Goal: Transaction & Acquisition: Purchase product/service

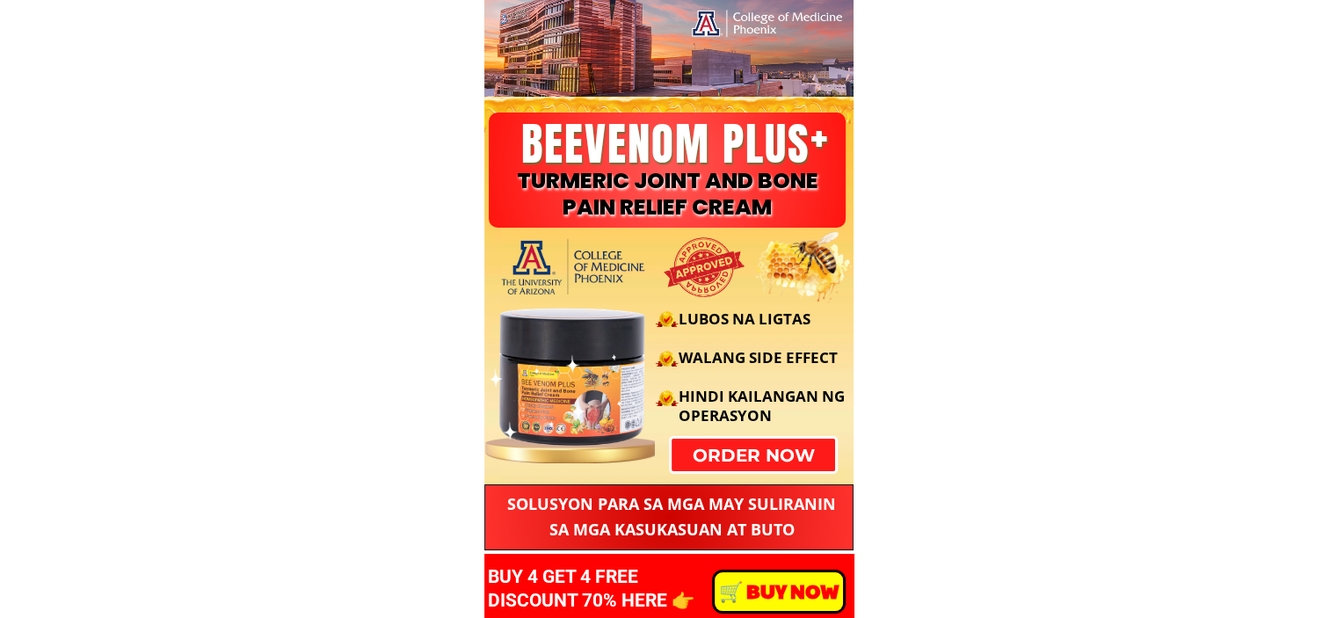
click at [764, 450] on div "LUBOS NA LIGTAS WALANG SIDE EFFECT HINDI KAILANGAN NG OPERASYON" at bounding box center [666, 366] width 378 height 177
click at [739, 462] on p "order now" at bounding box center [754, 455] width 164 height 33
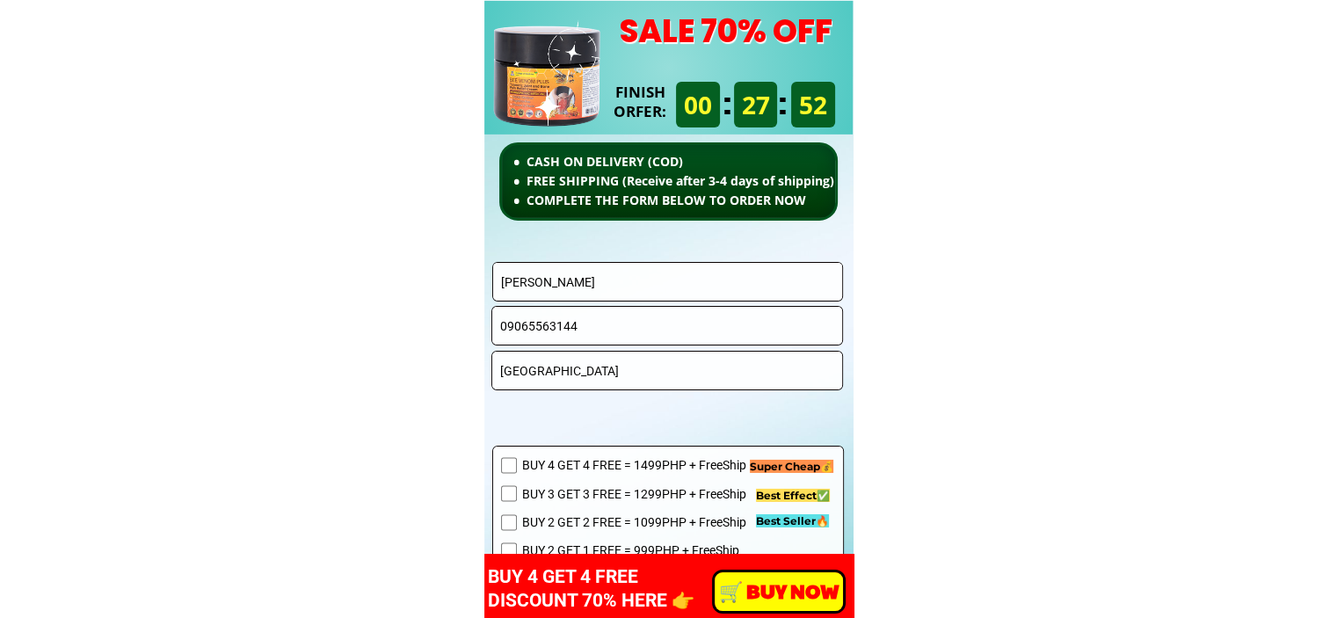
click at [629, 283] on input "Simplicio L. Sagarino JR" at bounding box center [668, 282] width 343 height 38
paste input "Hyde S.Ofracio"
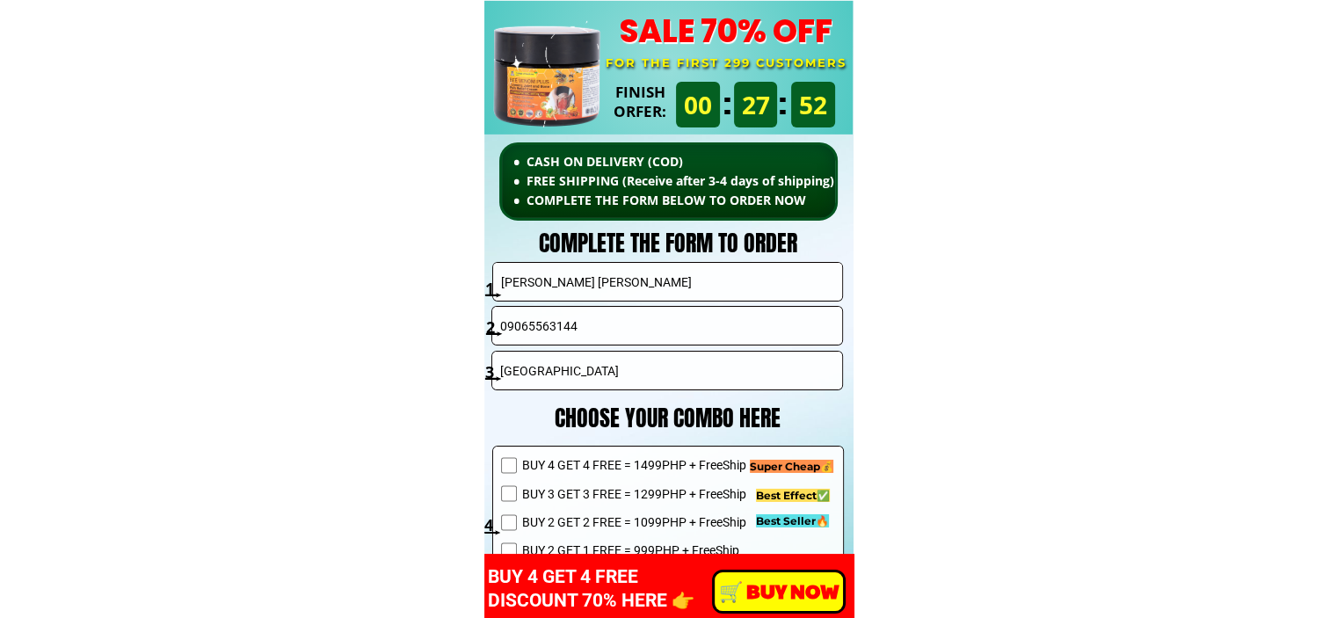
type input "Hyde S.Ofracio"
click at [565, 326] on input "09065563144" at bounding box center [667, 326] width 343 height 38
paste input "176241979"
type input "09176241979"
click at [590, 386] on input "Davao City" at bounding box center [667, 371] width 343 height 38
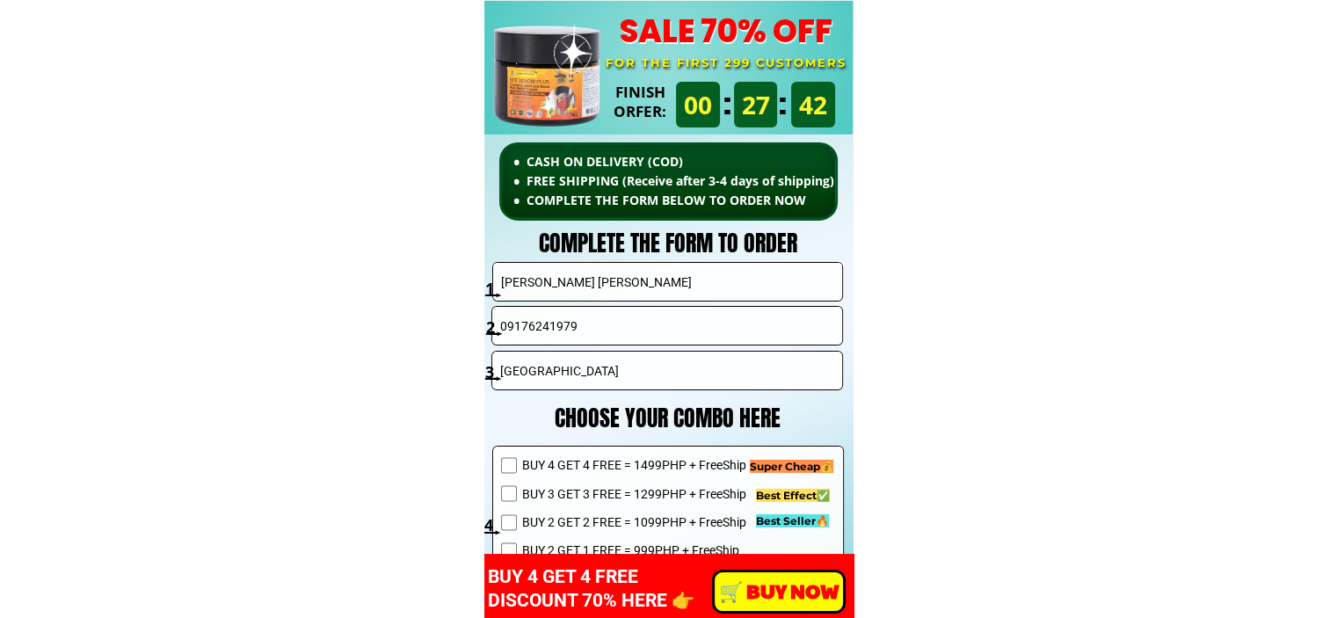
paste input "Macaria Homes, B23 L17, Phade 1, Apitong St., Molino 2, Bacoor City, Cavite"
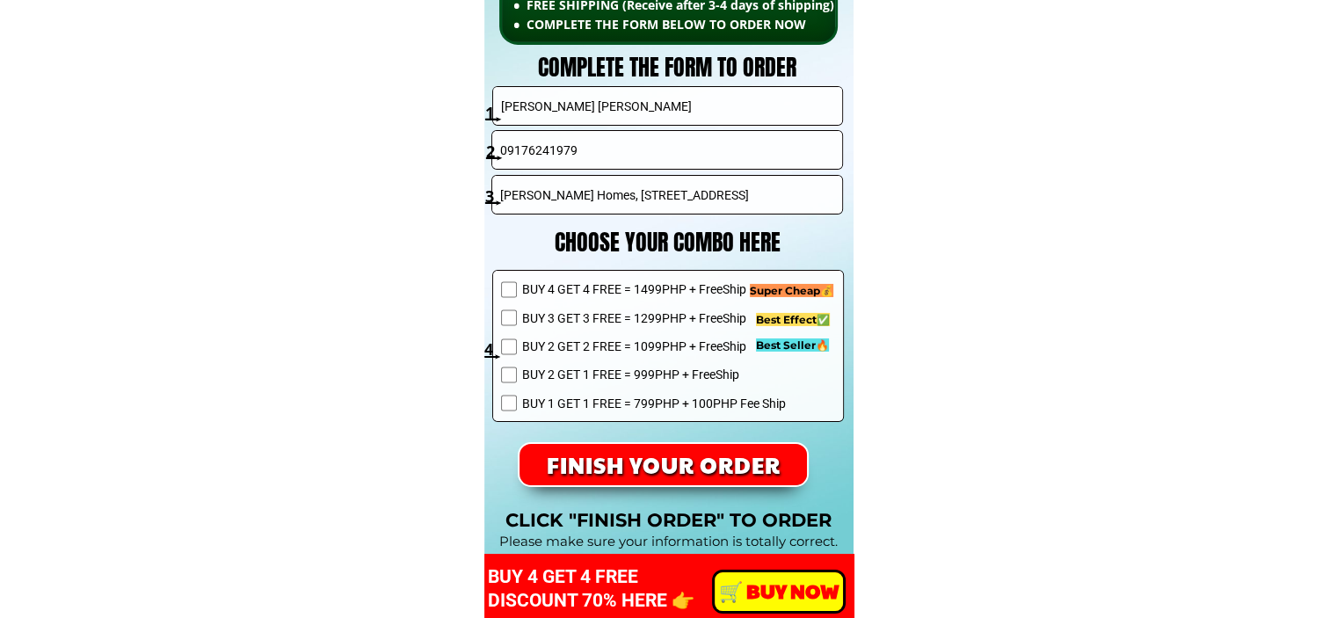
type input "Macaria Homes, B23 L17, Phade 1, Apitong St., Molino 2, Bacoor City, Cavite"
click at [584, 406] on span "BUY 1 GET 1 FREE = 799PHP + 100PHP Fee Ship" at bounding box center [653, 403] width 264 height 19
checkbox input "true"
click at [746, 470] on p "FINISH YOUR ORDER" at bounding box center [664, 464] width 288 height 41
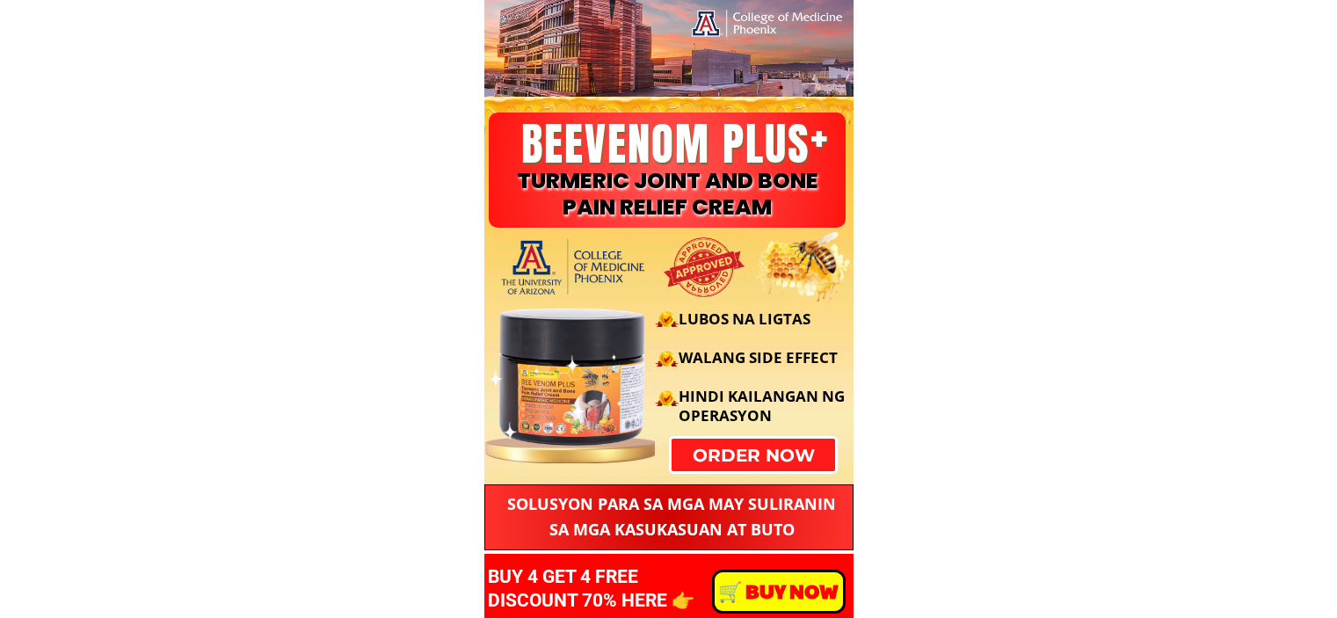
scroll to position [12478, 0]
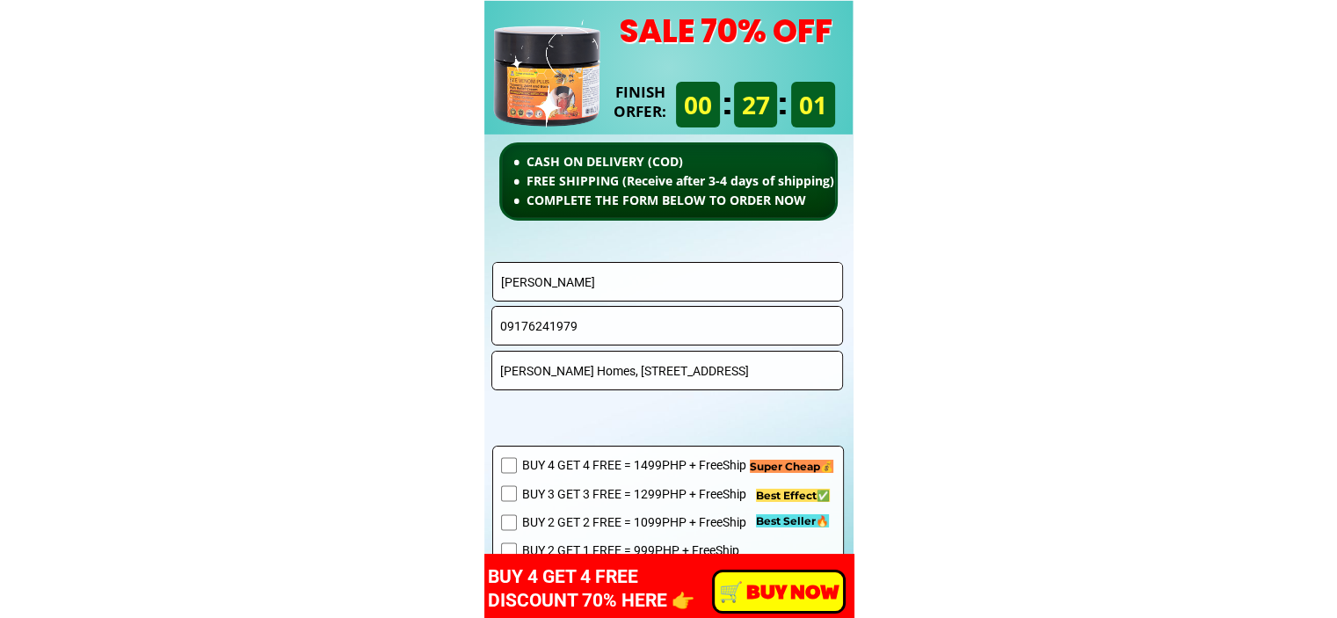
click at [613, 283] on input "Hyde S.Ofracio" at bounding box center [668, 282] width 343 height 38
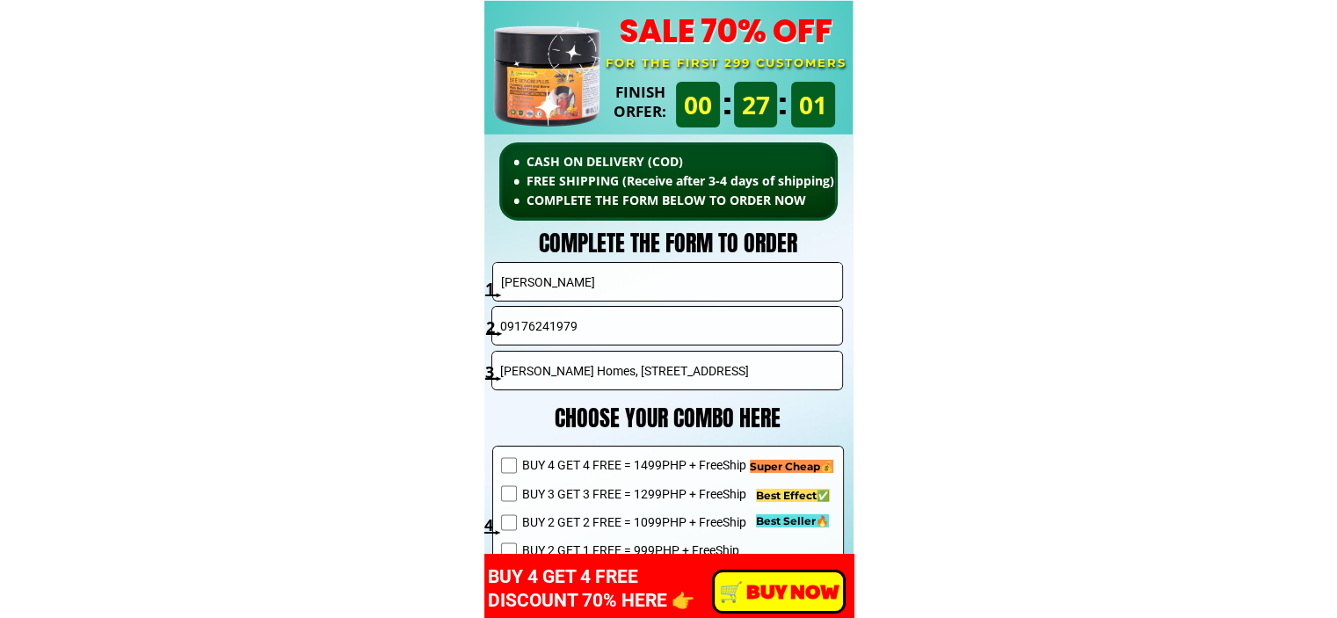
paste input "Luzvilla Salid"
type input "Luzvilla Salido"
click at [605, 317] on input "09176241979" at bounding box center [667, 326] width 343 height 38
paste input "287052760"
type input "09287052760"
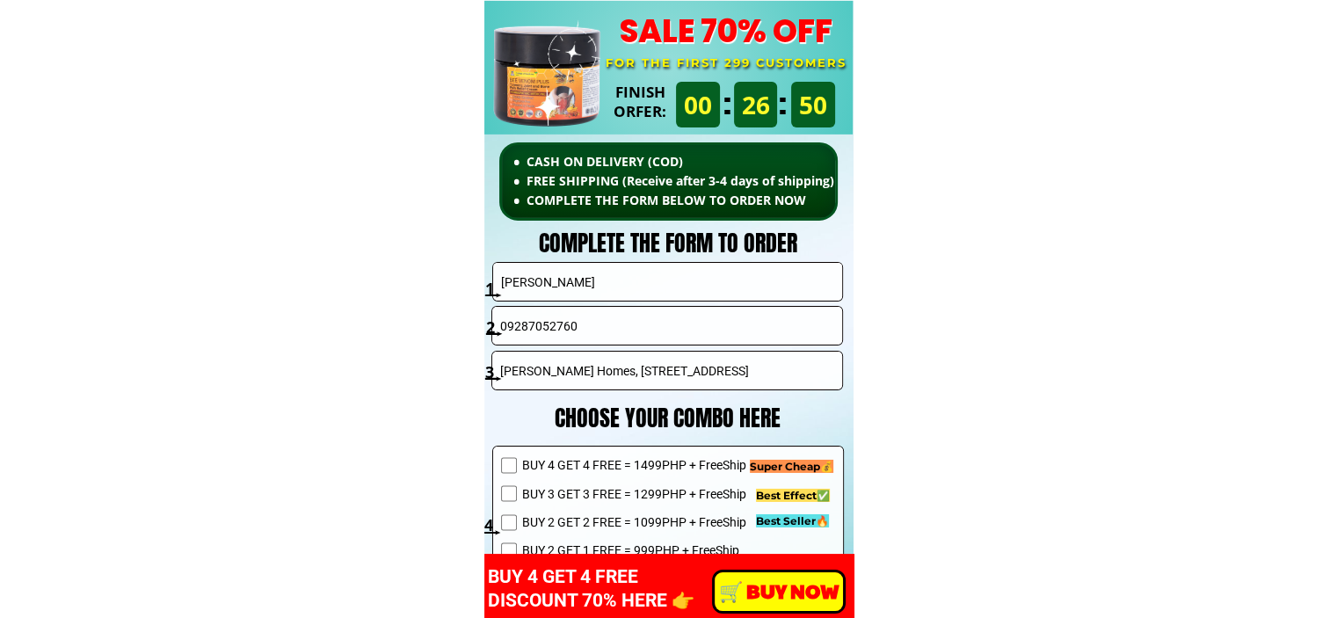
click at [637, 367] on input "Macaria Homes, B23 L17, Phade 1, Apitong St., Molino 2, Bacoor City, Cavite" at bounding box center [667, 371] width 343 height 38
paste input "Zone 2 HopeShine brgy6a [GEOGRAPHIC_DATA] [GEOGRAPHIC_DATA]"
type input "Zone 2 HopeShine brgy6a [GEOGRAPHIC_DATA] [GEOGRAPHIC_DATA]"
click at [630, 520] on span "BUY 2 GET 2 FREE = 1099PHP + FreeShip" at bounding box center [653, 522] width 264 height 19
checkbox input "true"
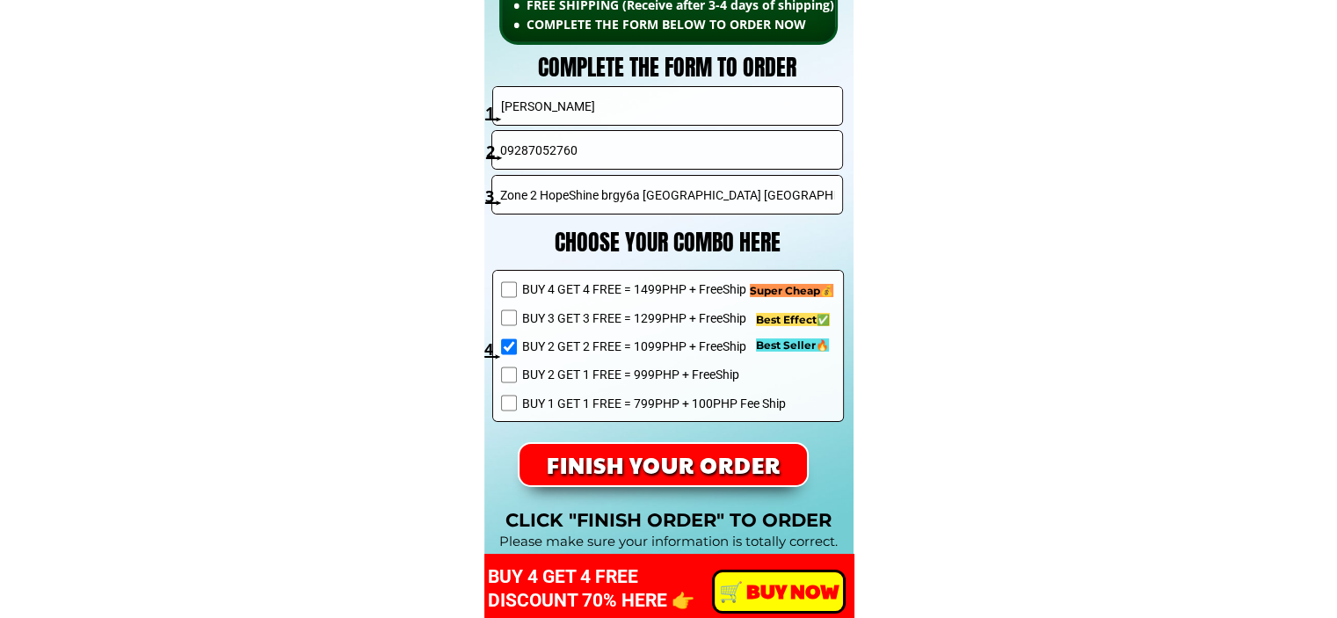
scroll to position [12742, 0]
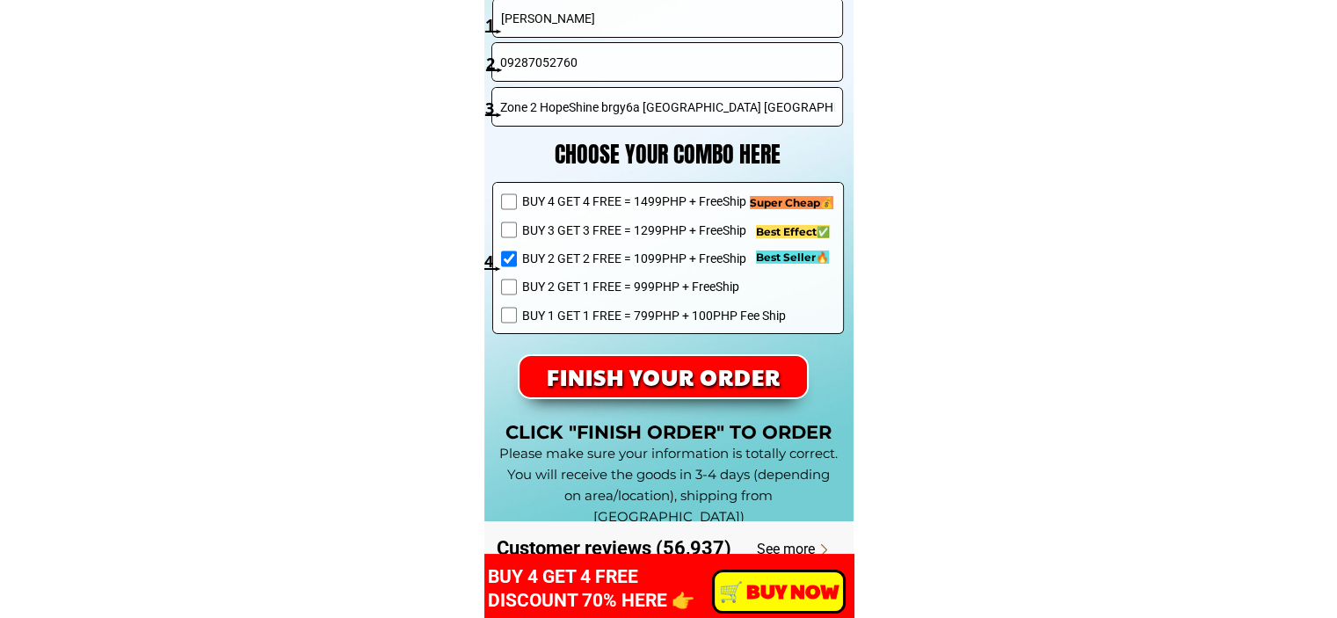
click at [700, 379] on p "FINISH YOUR ORDER" at bounding box center [664, 376] width 288 height 41
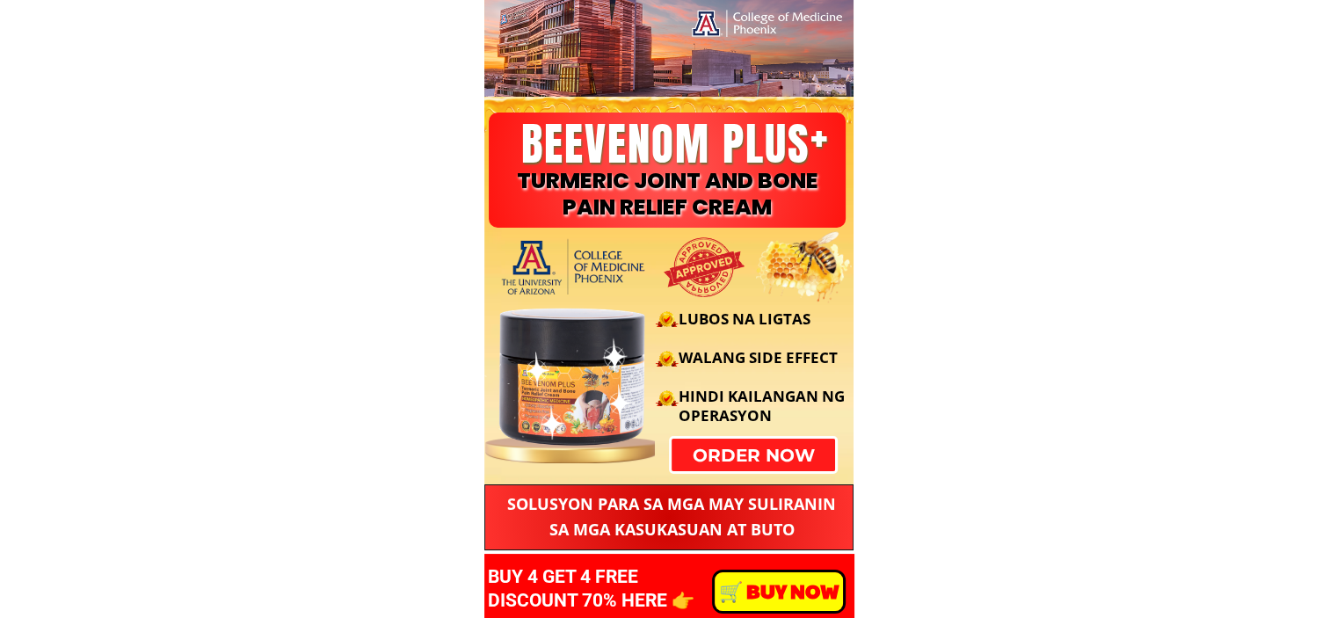
click at [767, 463] on p "order now" at bounding box center [754, 455] width 168 height 33
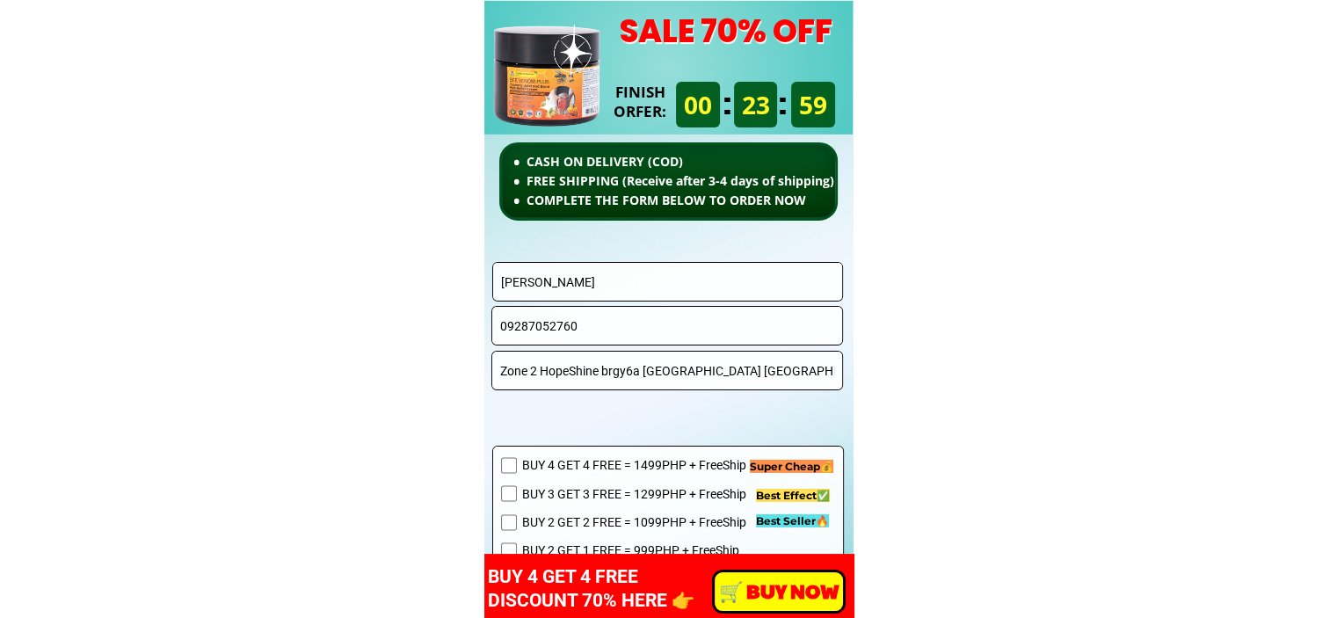
click at [659, 295] on input "Luzvilla Salido" at bounding box center [668, 282] width 343 height 38
paste input "Nancy A Bayoneta"
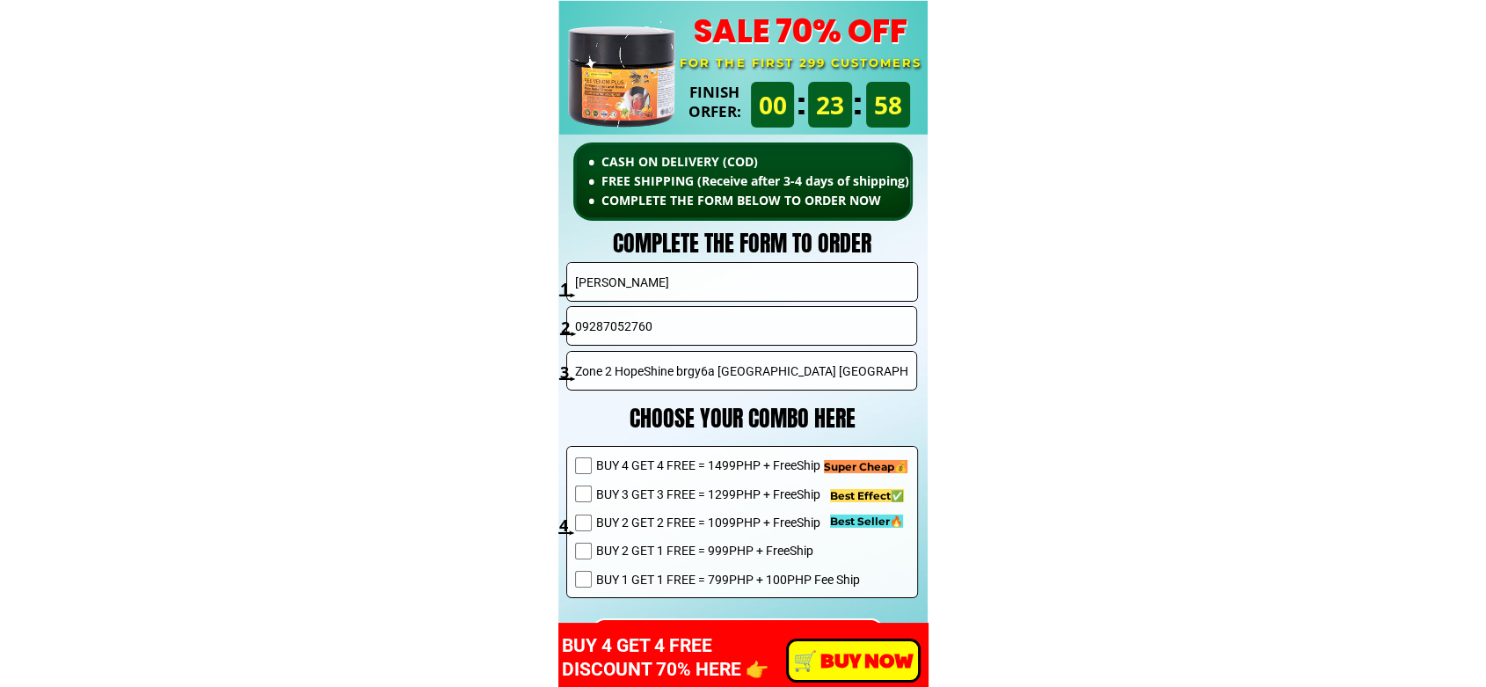
click at [673, 299] on input "Nancy A Bayoneta" at bounding box center [742, 282] width 343 height 38
click at [682, 286] on input "Nancy A Bayoneta" at bounding box center [742, 282] width 343 height 38
paste input "text"
type input "Nancy A Bayoneta"
click at [659, 326] on input "09287052760" at bounding box center [742, 326] width 343 height 38
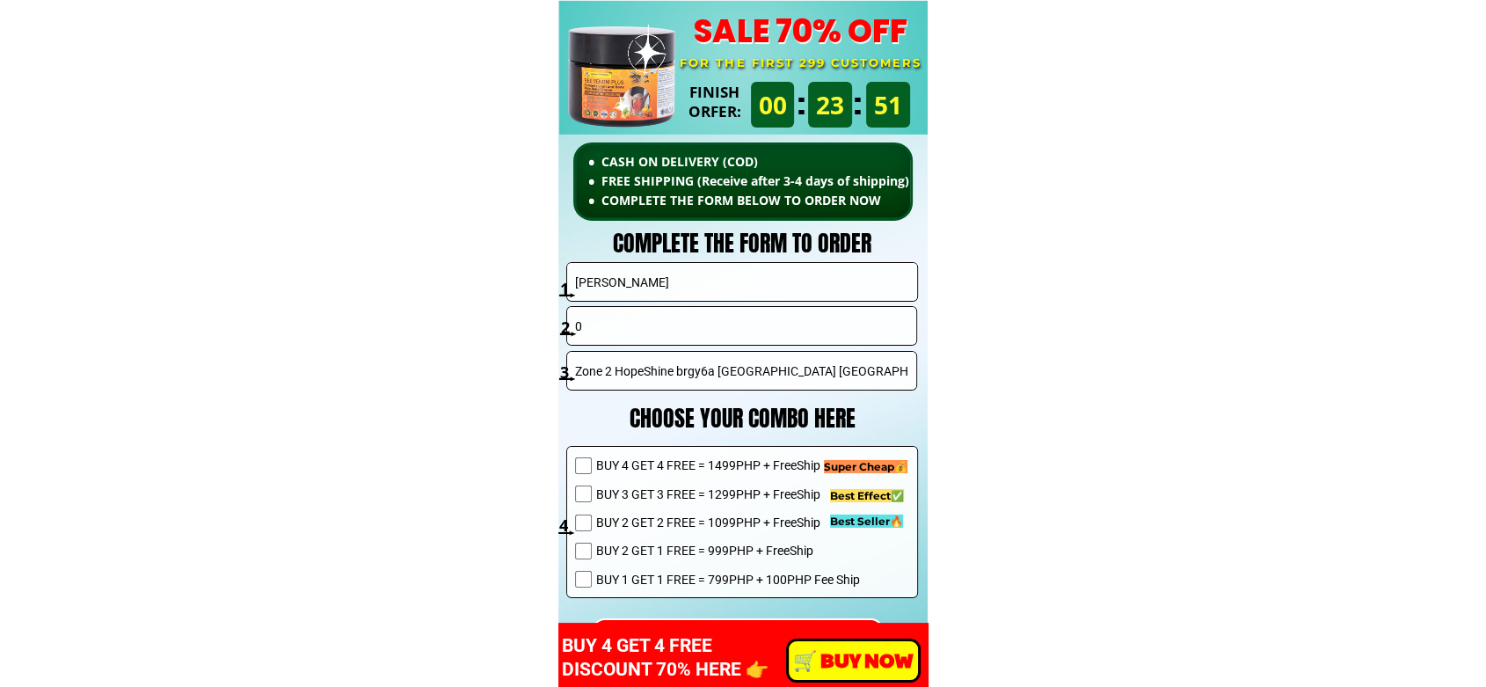
paste input "9053501996"
type input "09053501996"
click at [671, 378] on input "Zone 2 HopeShine brgy6a Victorias city Negros Occidental" at bounding box center [742, 371] width 343 height 38
paste input "BGBNEAB, SANGI Gate,Brgy0 Pajo, Lapu -Lapu City"
type input "BGBNEAB, SANGI Gate,Brgy0 Pajo, Lapu -Lapu City"
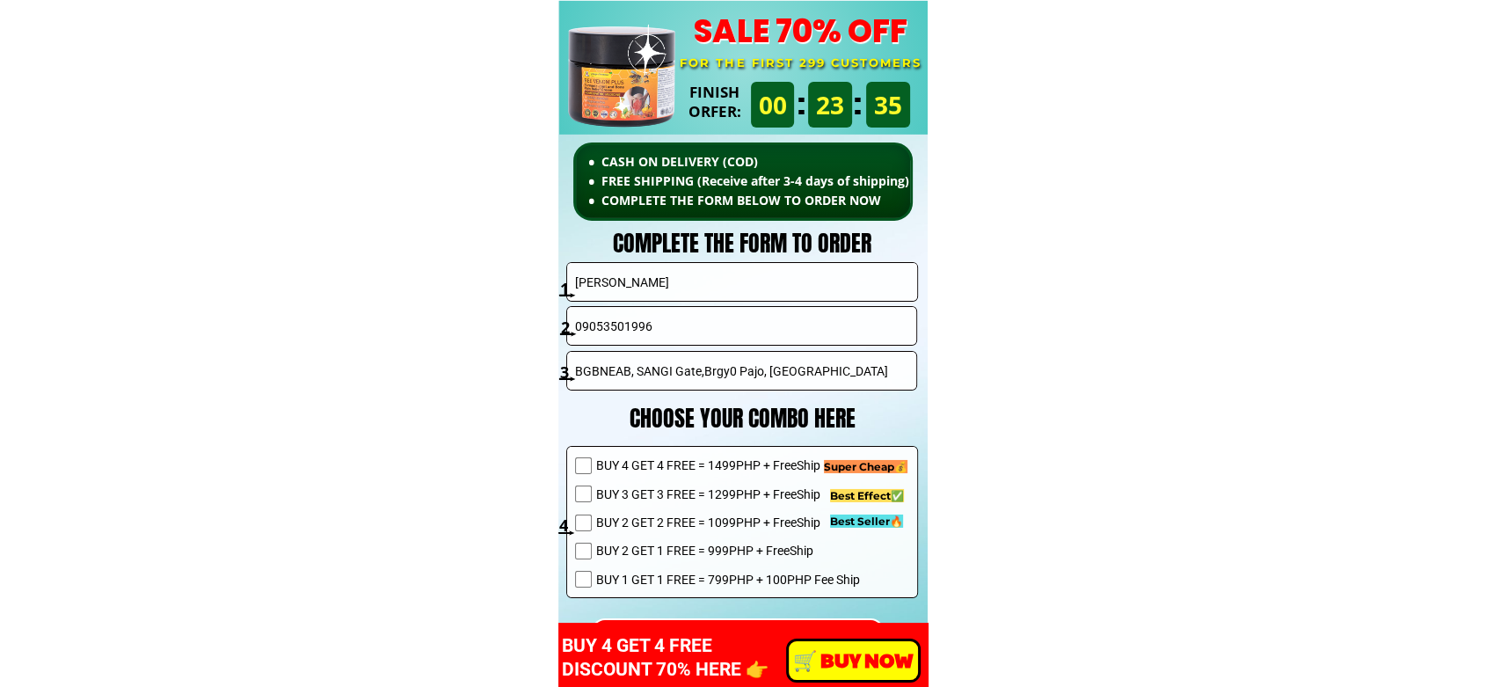
scroll to position [12576, 0]
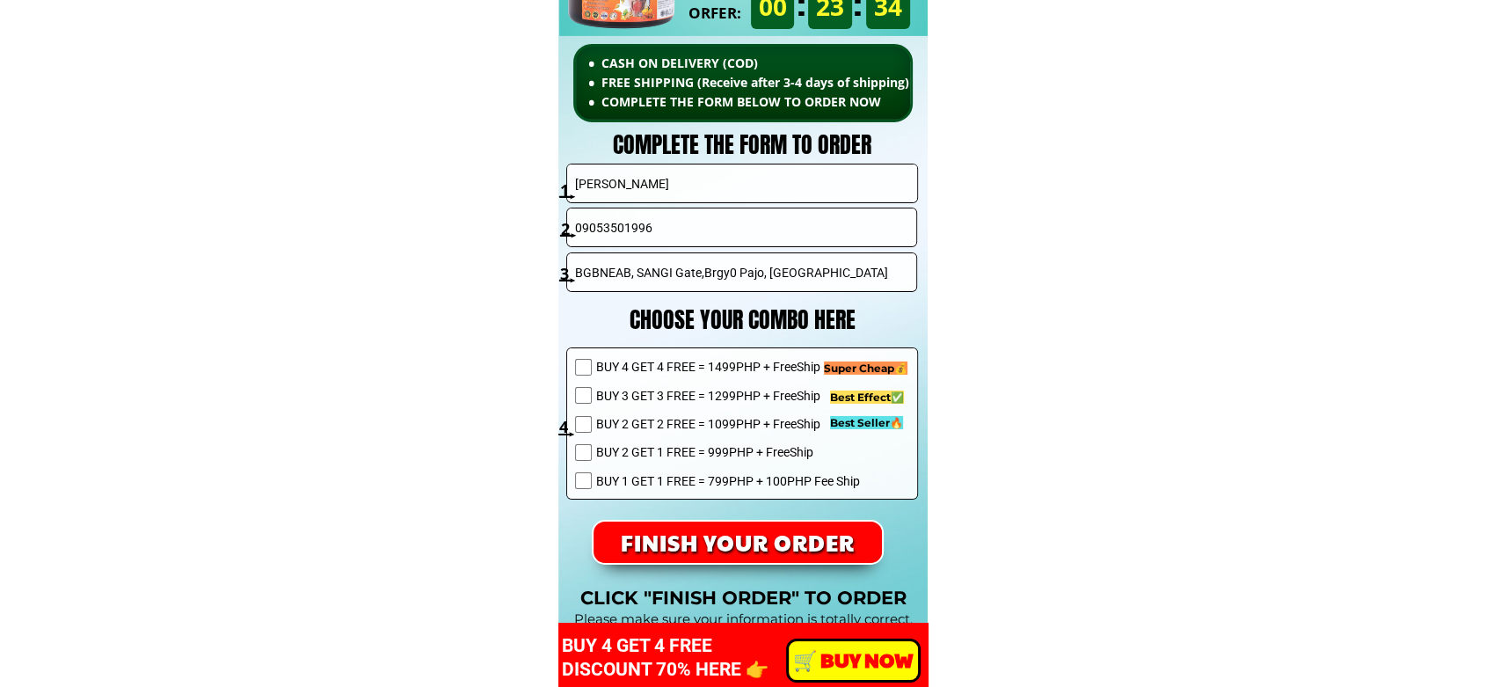
click at [660, 424] on span "BUY 2 GET 2 FREE = 1099PHP + FreeShip" at bounding box center [728, 423] width 264 height 19
checkbox input "true"
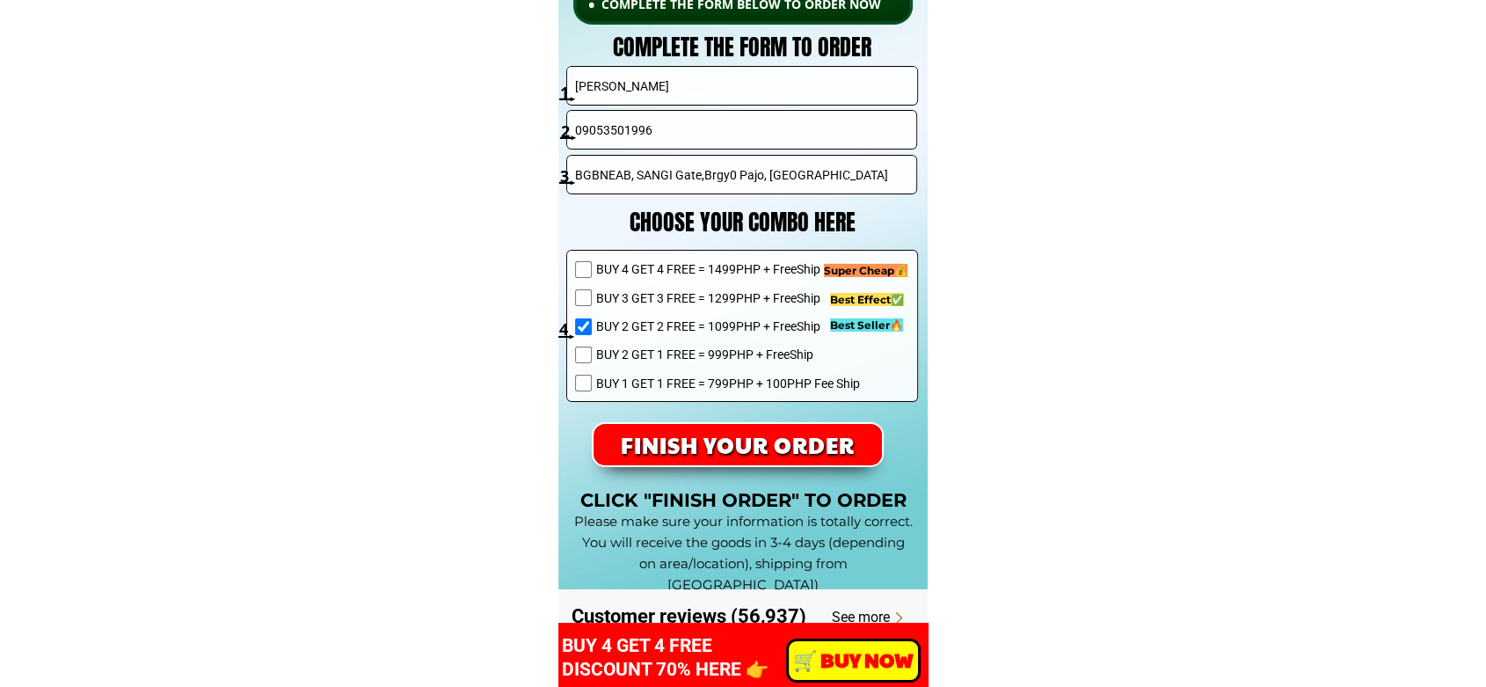
click at [774, 445] on p "FINISH YOUR ORDER" at bounding box center [737, 444] width 291 height 41
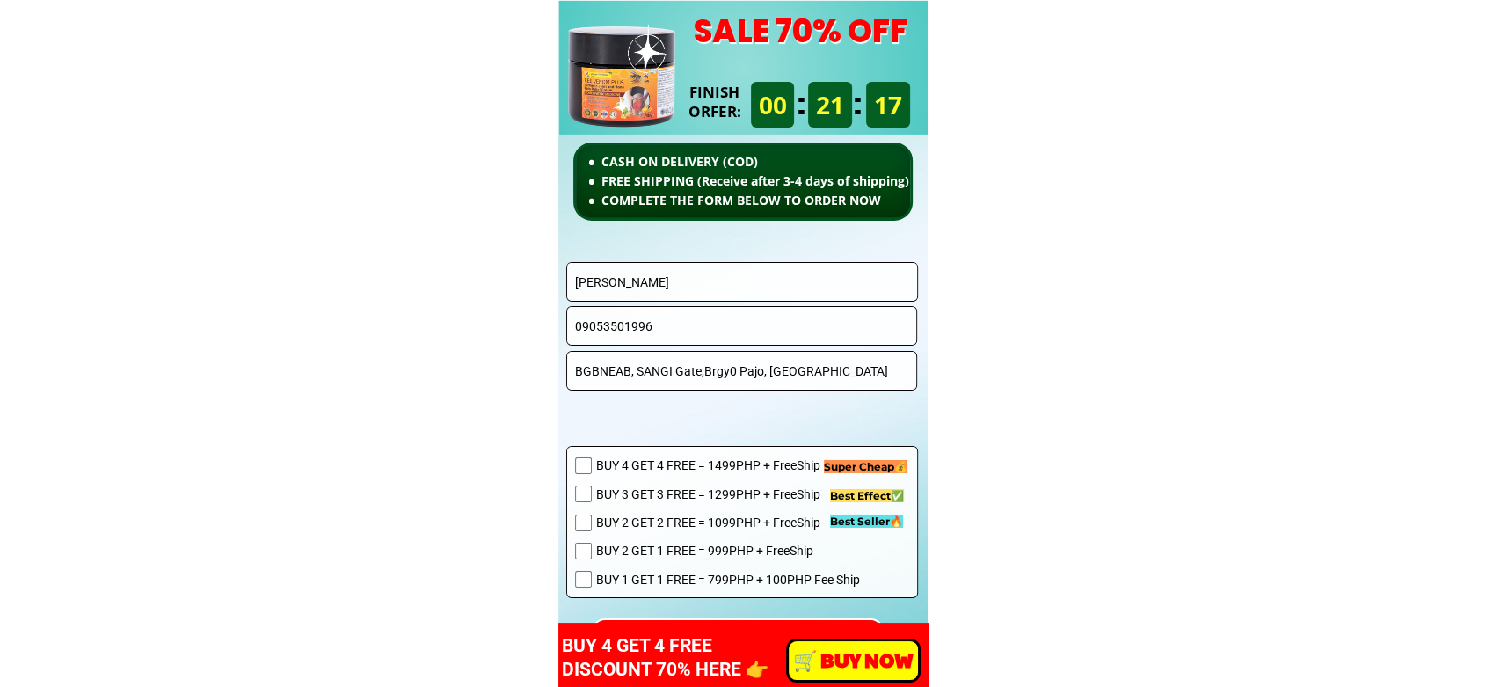
click at [742, 299] on input "[PERSON_NAME]" at bounding box center [742, 282] width 343 height 38
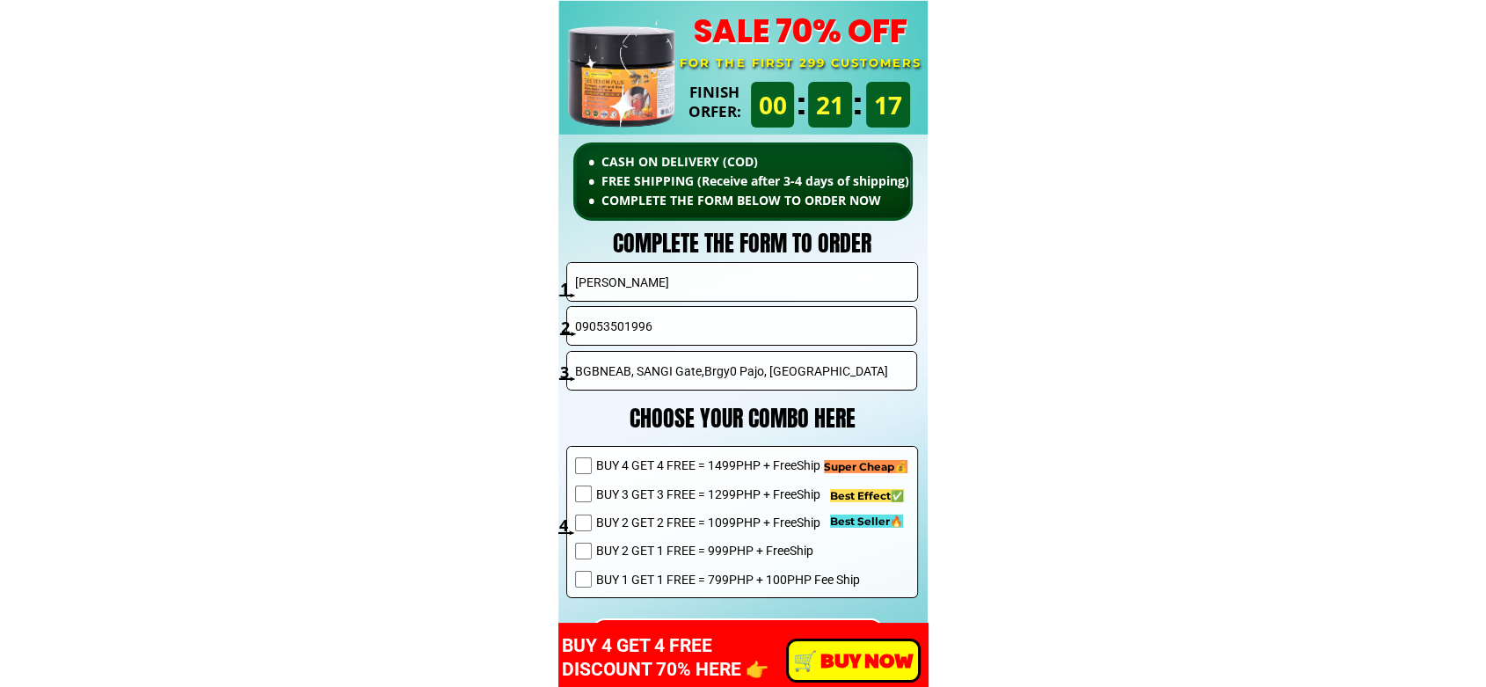
paste input "[PERSON_NAME] [PERSON_NAME] de ver"
type input "[PERSON_NAME]"
click at [646, 327] on input "09053501996" at bounding box center [742, 326] width 343 height 38
paste input "167568150"
type input "09167568150"
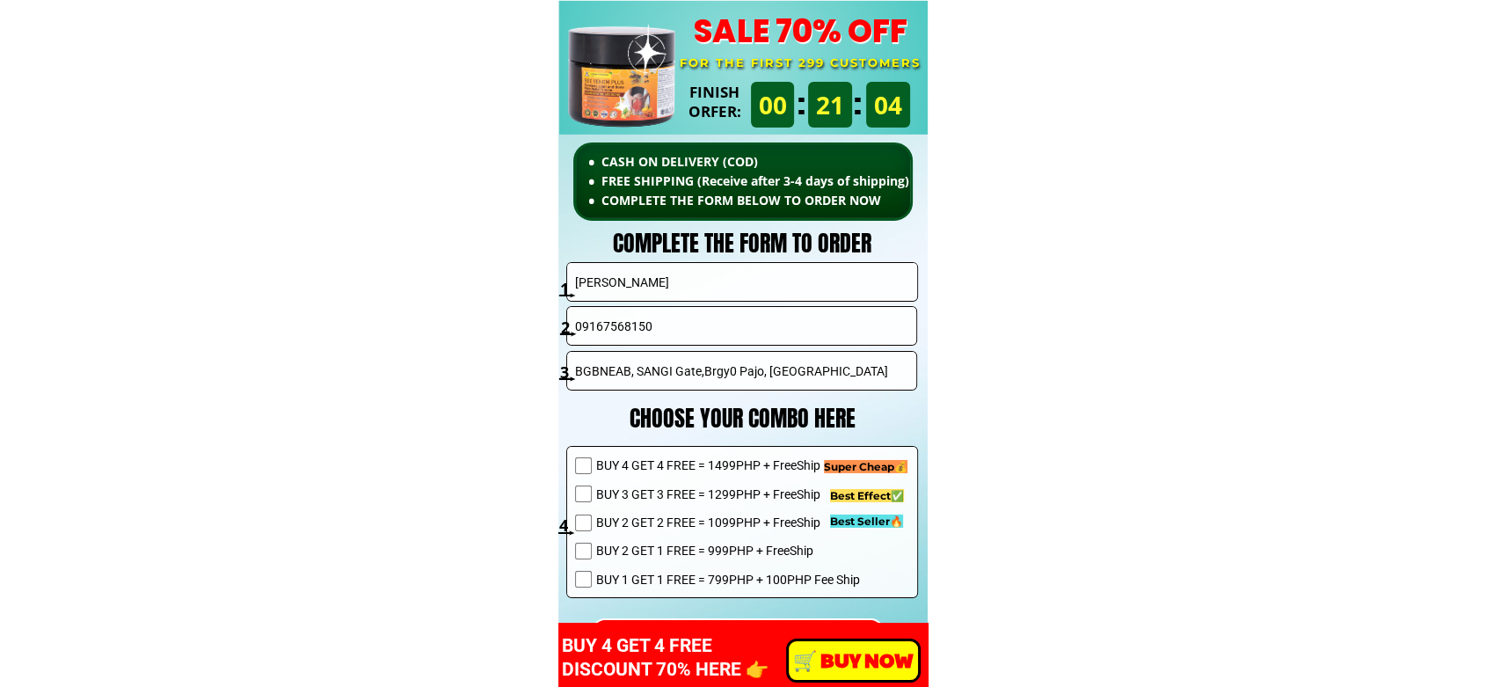
click at [699, 372] on input "BGBNEAB, SANGI Gate,Brgy0 Pajo, [GEOGRAPHIC_DATA]" at bounding box center [742, 371] width 343 height 38
paste input "Caviganan Aruego poblacion urdaneta city pangasinan"
type input "Caviganan Aruego poblacion urdaneta city pangasinan"
click at [702, 518] on span "BUY 2 GET 2 FREE = 1099PHP + FreeShip" at bounding box center [728, 522] width 264 height 19
checkbox input "true"
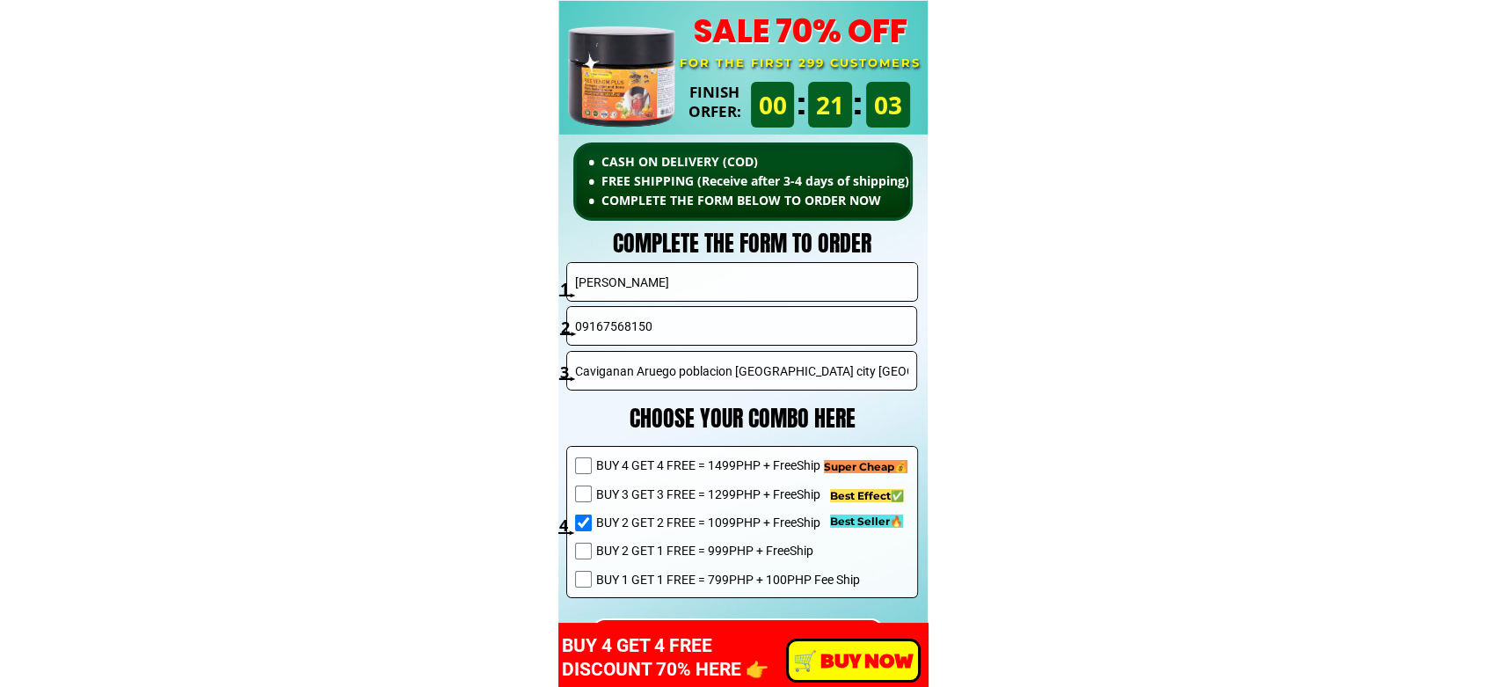
scroll to position [12674, 0]
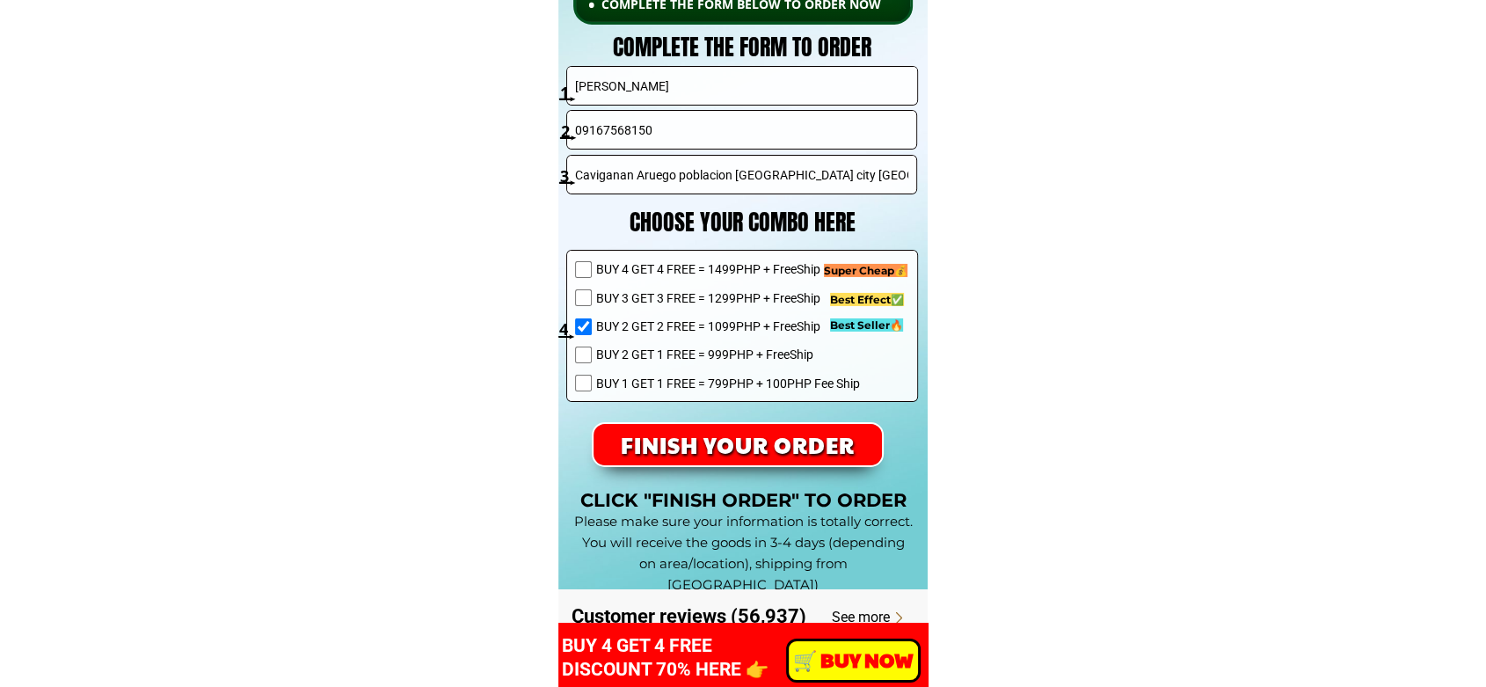
click at [789, 457] on p "FINISH YOUR ORDER" at bounding box center [737, 444] width 288 height 41
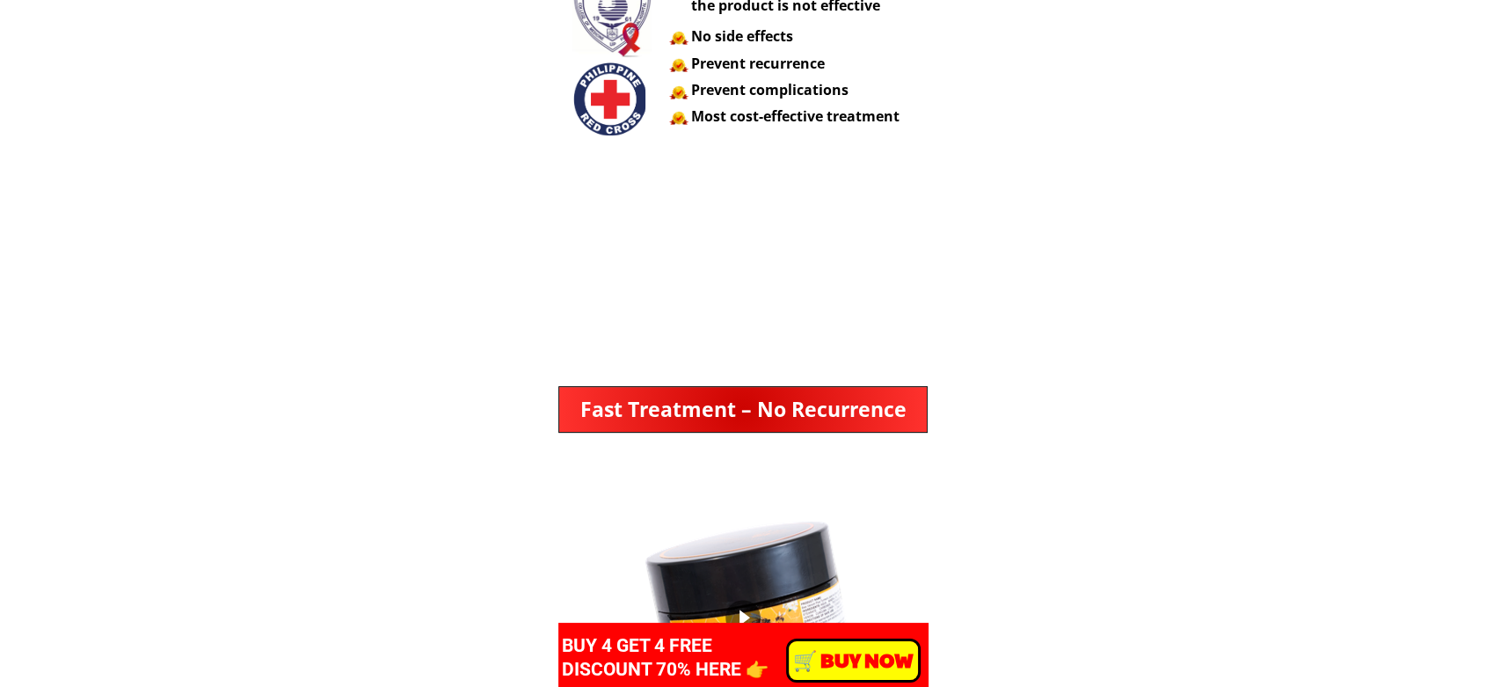
click at [865, 660] on p "️🛒 BUY NOW" at bounding box center [853, 660] width 128 height 39
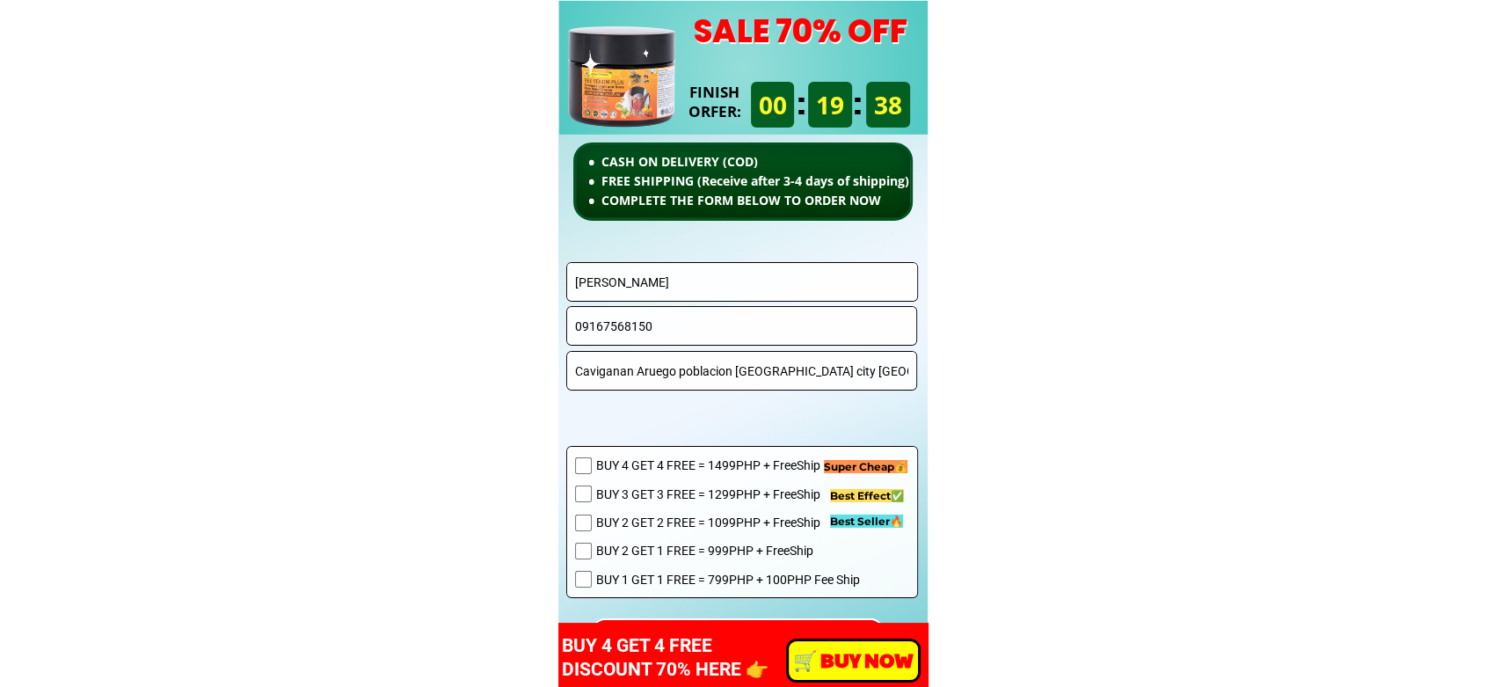
scroll to position [12576, 0]
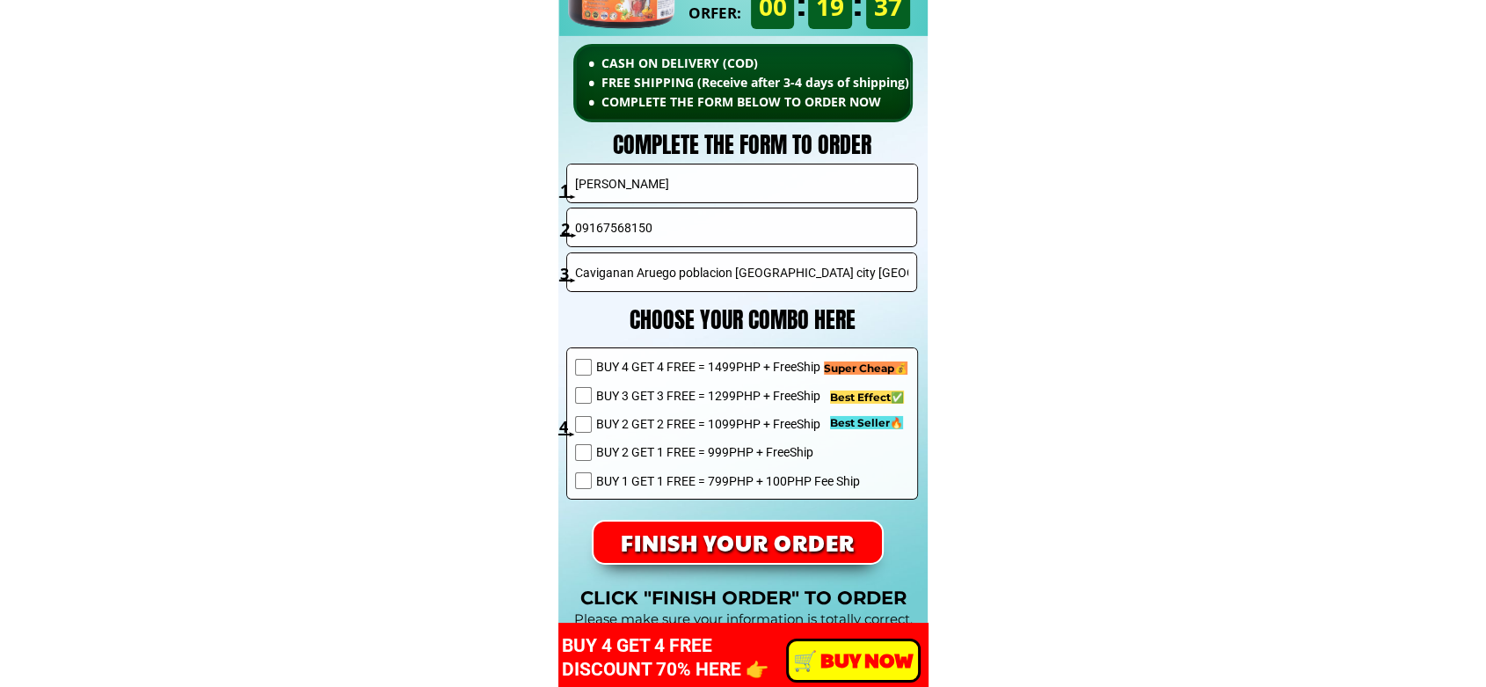
click at [717, 186] on input "Joanna marie de vera" at bounding box center [742, 183] width 343 height 38
paste input "NORLITA I CORPUZ 09704812706#12 CATLLEYA ST GREEN PARK VILLAGE BRGY SAN ISIDRO …"
drag, startPoint x: 506, startPoint y: 186, endPoint x: 762, endPoint y: 188, distance: 256.7
click at [762, 188] on input "NORLITA I CORPUZ 09704812706#12 CATLLEYA ST GREEN PARK VILLAGE BRGY SAN ISIDRO …" at bounding box center [742, 183] width 343 height 38
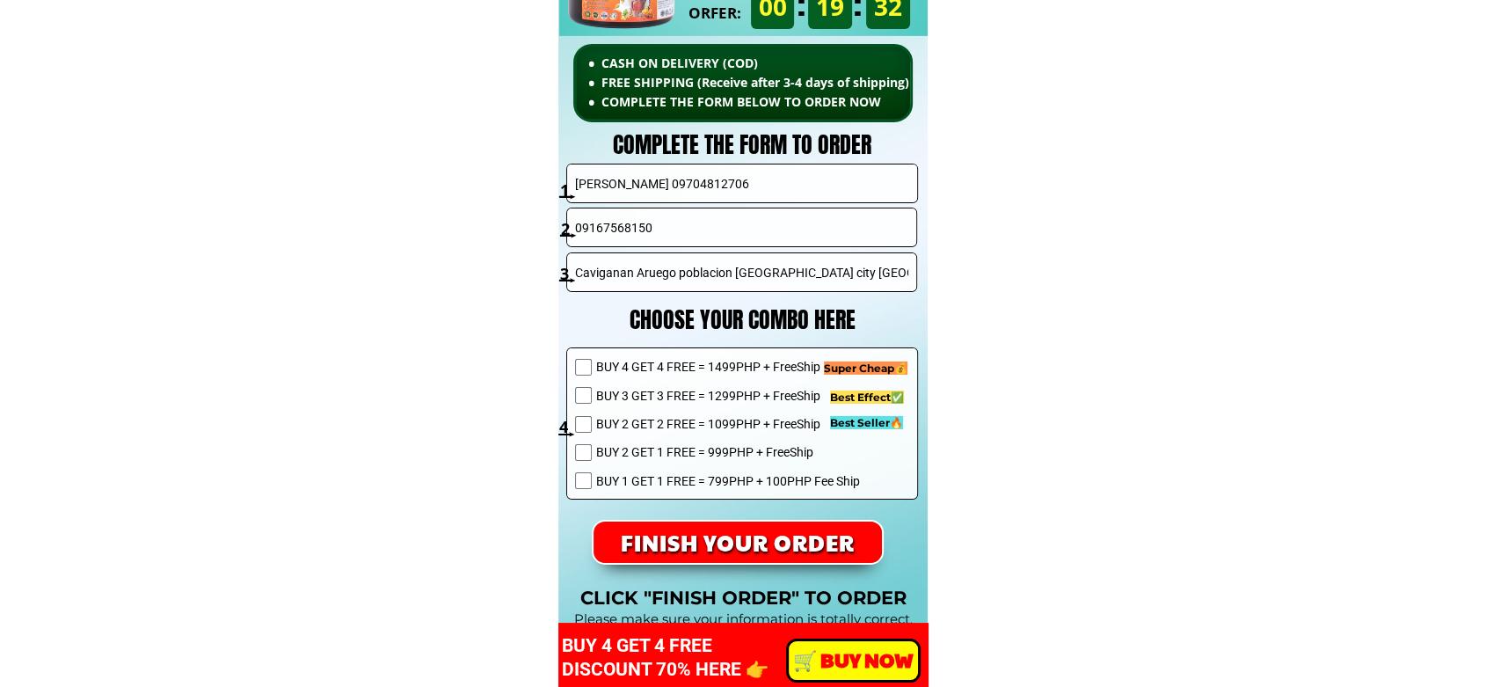
type input "NORLITA I CORPUZ 09704812706"
click at [758, 279] on input "Caviganan Aruego poblacion urdaneta city pangasinan" at bounding box center [742, 272] width 343 height 38
paste input "#[GEOGRAPHIC_DATA] [GEOGRAPHIC_DATA][PERSON_NAME]"
type input "#[GEOGRAPHIC_DATA] [GEOGRAPHIC_DATA][PERSON_NAME]"
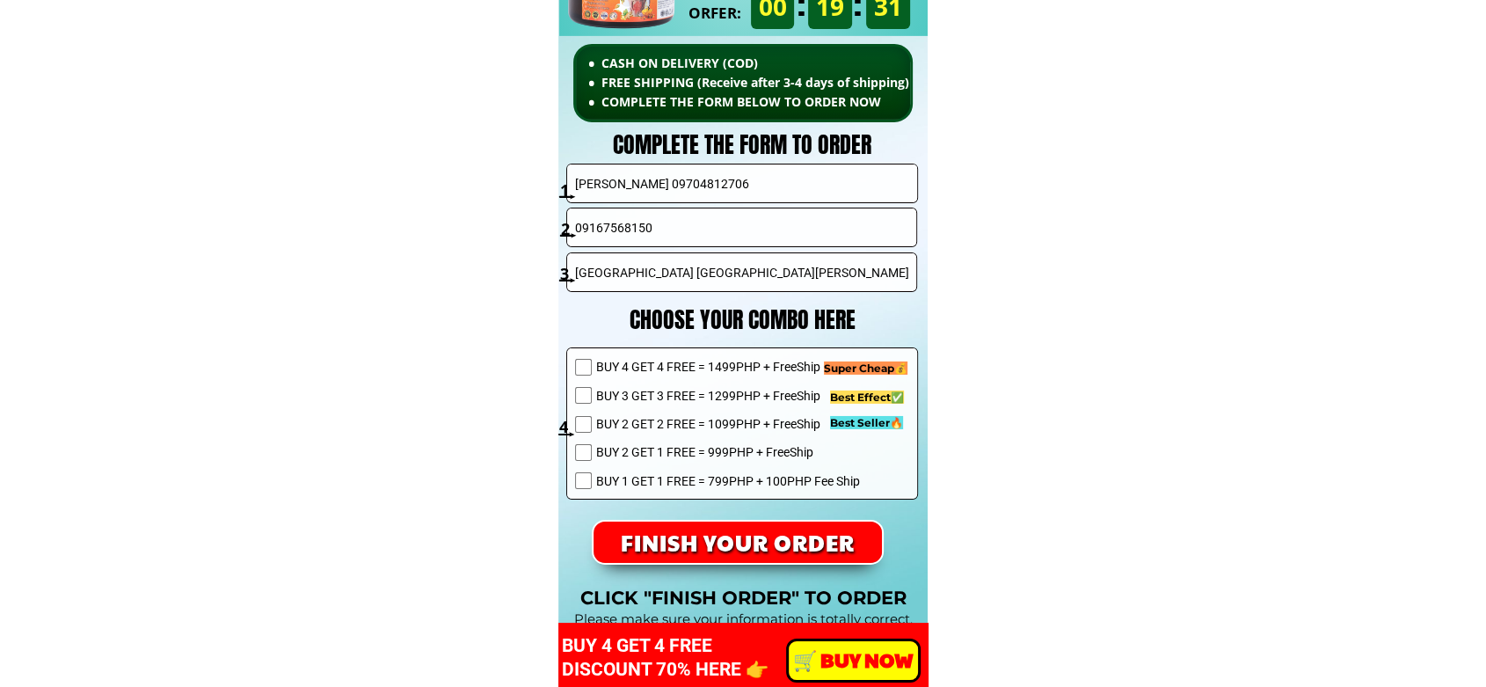
scroll to position [0, 0]
drag, startPoint x: 768, startPoint y: 185, endPoint x: 684, endPoint y: 184, distance: 84.4
click at [684, 184] on input "NORLITA I CORPUZ 09704812706" at bounding box center [742, 183] width 343 height 38
type input "NORLITA I CORPUZ"
click at [677, 226] on input "09167568150" at bounding box center [742, 227] width 343 height 38
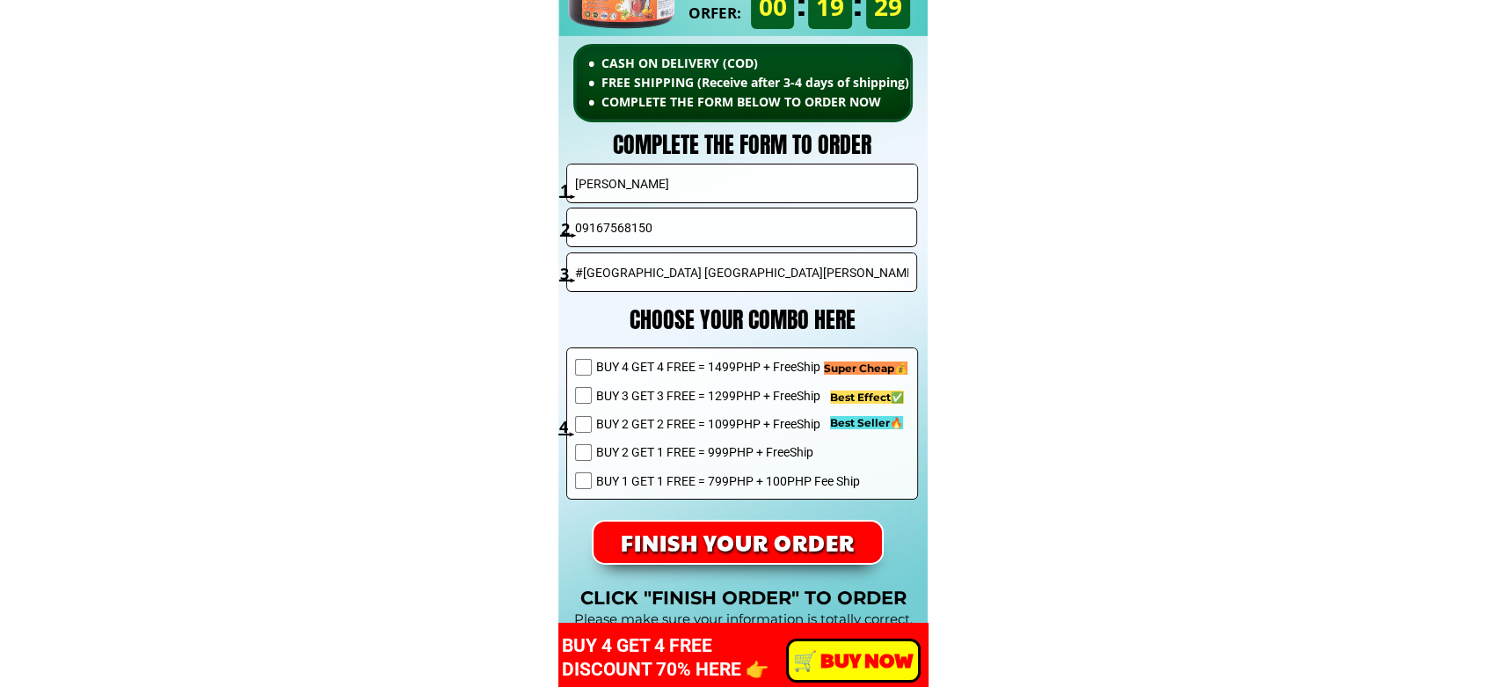
paste input "704812706"
type input "09704812706"
click at [693, 477] on span "BUY 1 GET 1 FREE = 799PHP + 100PHP Fee Ship" at bounding box center [728, 480] width 264 height 19
checkbox input "true"
click at [761, 549] on p "FINISH YOUR ORDER" at bounding box center [737, 541] width 288 height 41
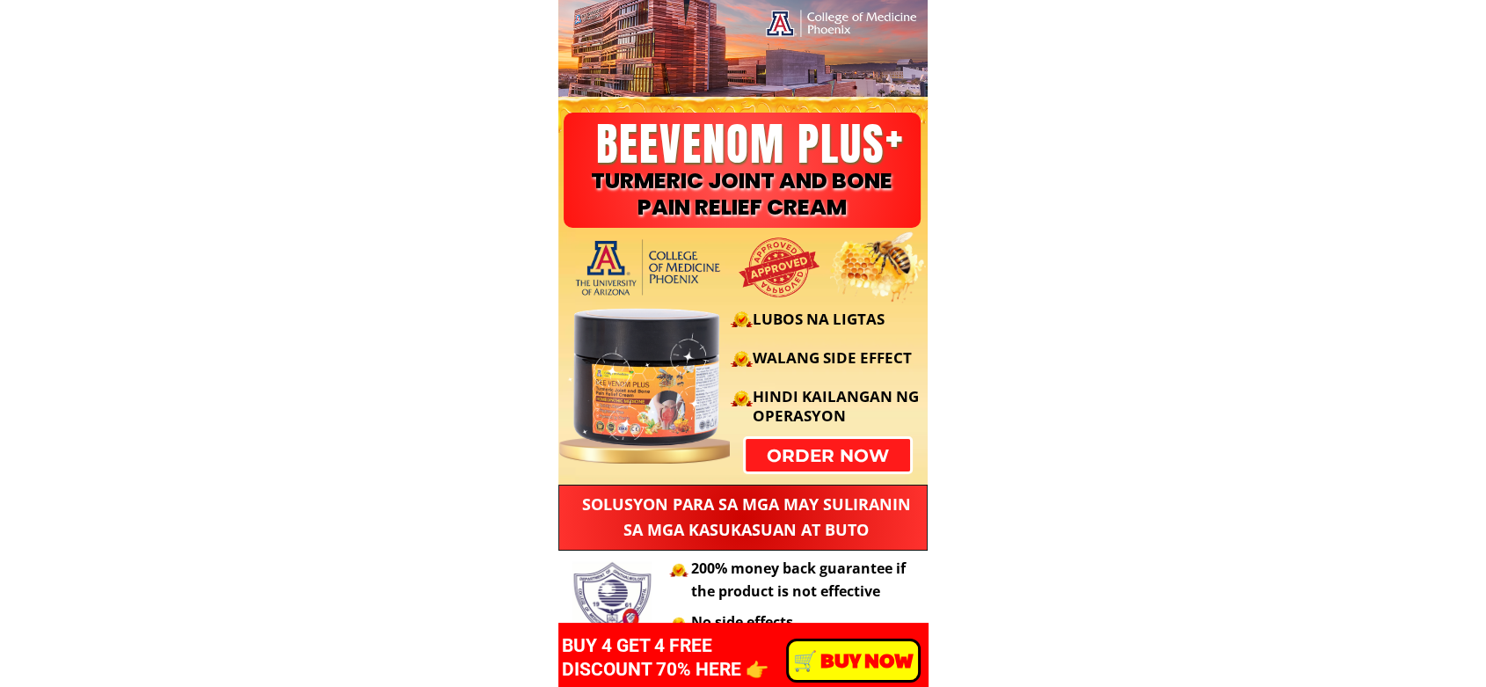
click at [816, 462] on p "order now" at bounding box center [827, 455] width 174 height 34
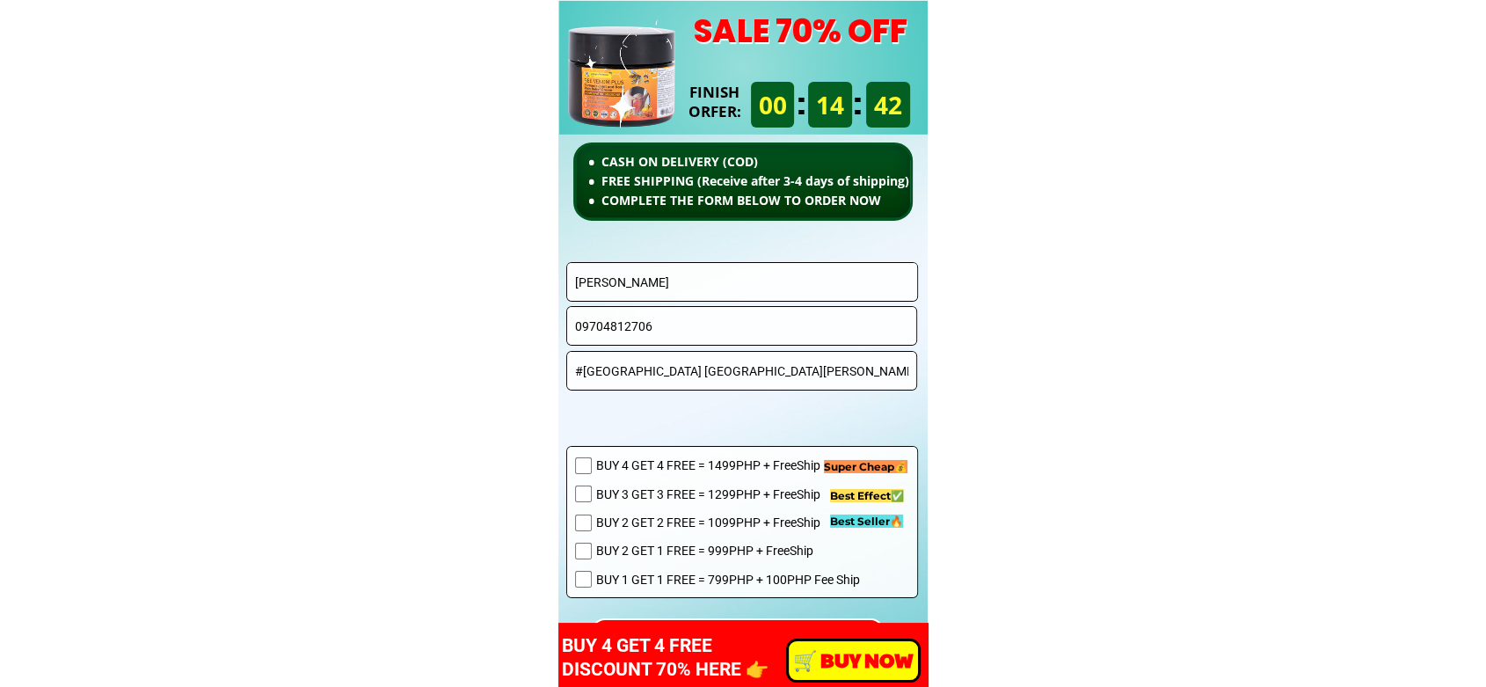
click at [677, 282] on input "NORLITA I CORPUZ" at bounding box center [742, 282] width 343 height 38
paste input "[PERSON_NAME]"
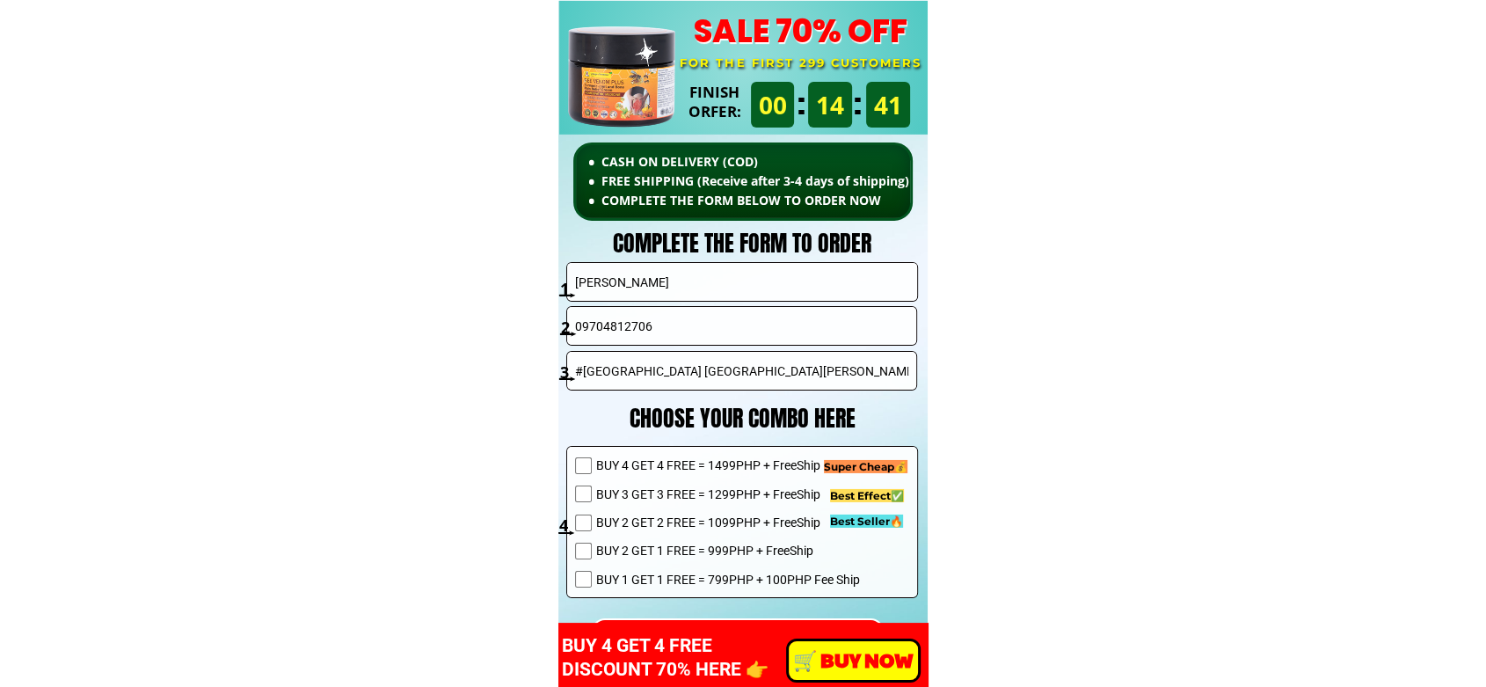
type input "[PERSON_NAME]"
click at [676, 324] on input "09704812706" at bounding box center [742, 326] width 343 height 38
paste input "952254605"
type input "09952254605"
click at [694, 360] on input "#12 CATLLEYA ST GREEN PARK VILLAGE BRGY SAN ISIDRO CAINTA RIZAL" at bounding box center [742, 371] width 343 height 38
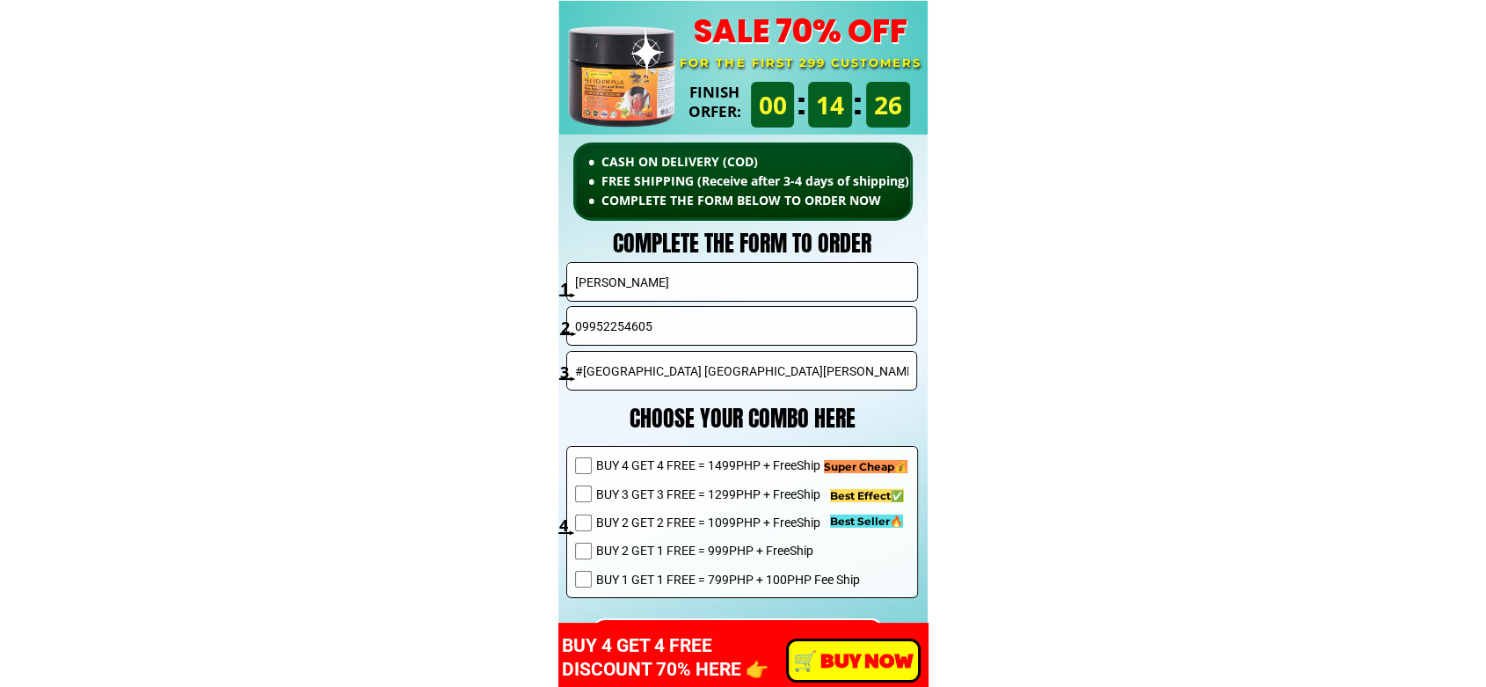
paste input "[STREET_ADDRESS] [GEOGRAPHIC_DATA],[GEOGRAPHIC_DATA]"
type input "[STREET_ADDRESS] [GEOGRAPHIC_DATA],[GEOGRAPHIC_DATA]"
click at [676, 518] on span "BUY 2 GET 2 FREE = 1099PHP + FreeShip" at bounding box center [728, 522] width 264 height 19
checkbox input "true"
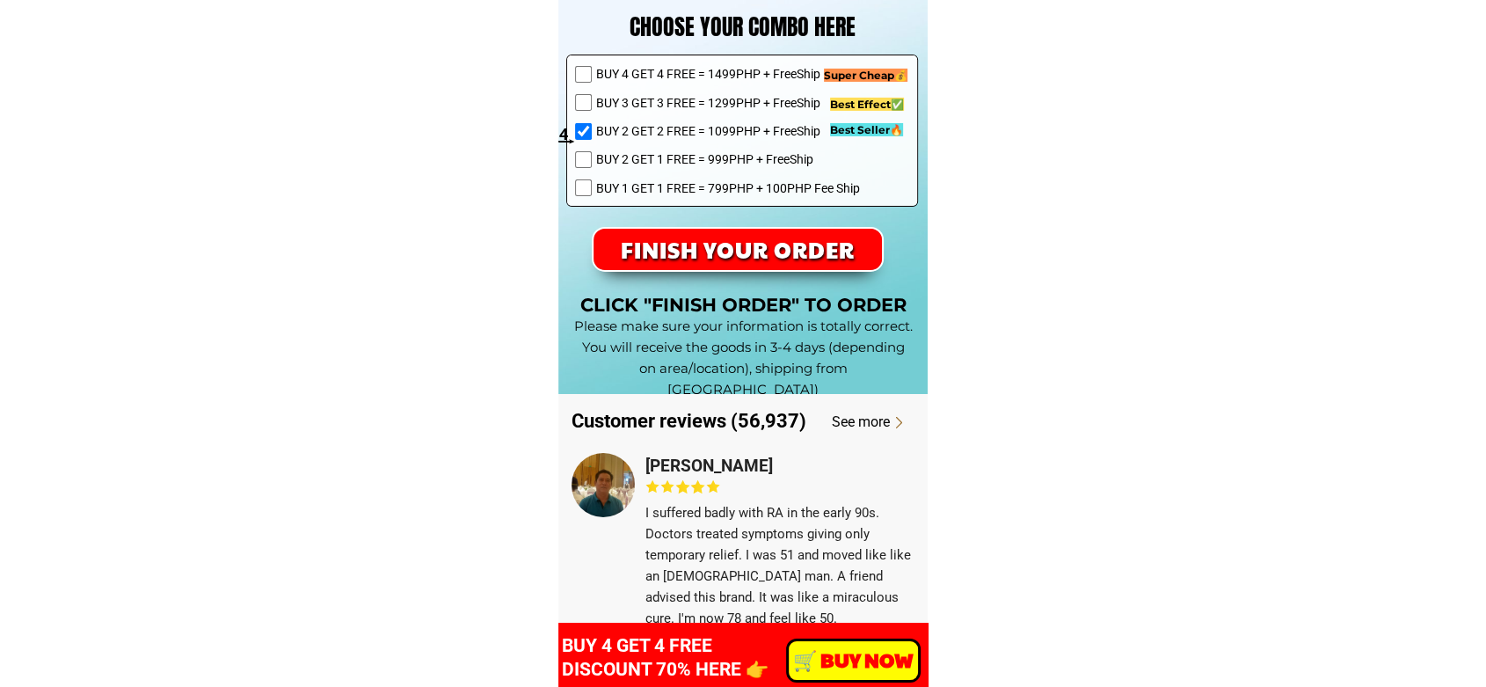
click at [795, 266] on p "FINISH YOUR ORDER" at bounding box center [738, 249] width 290 height 41
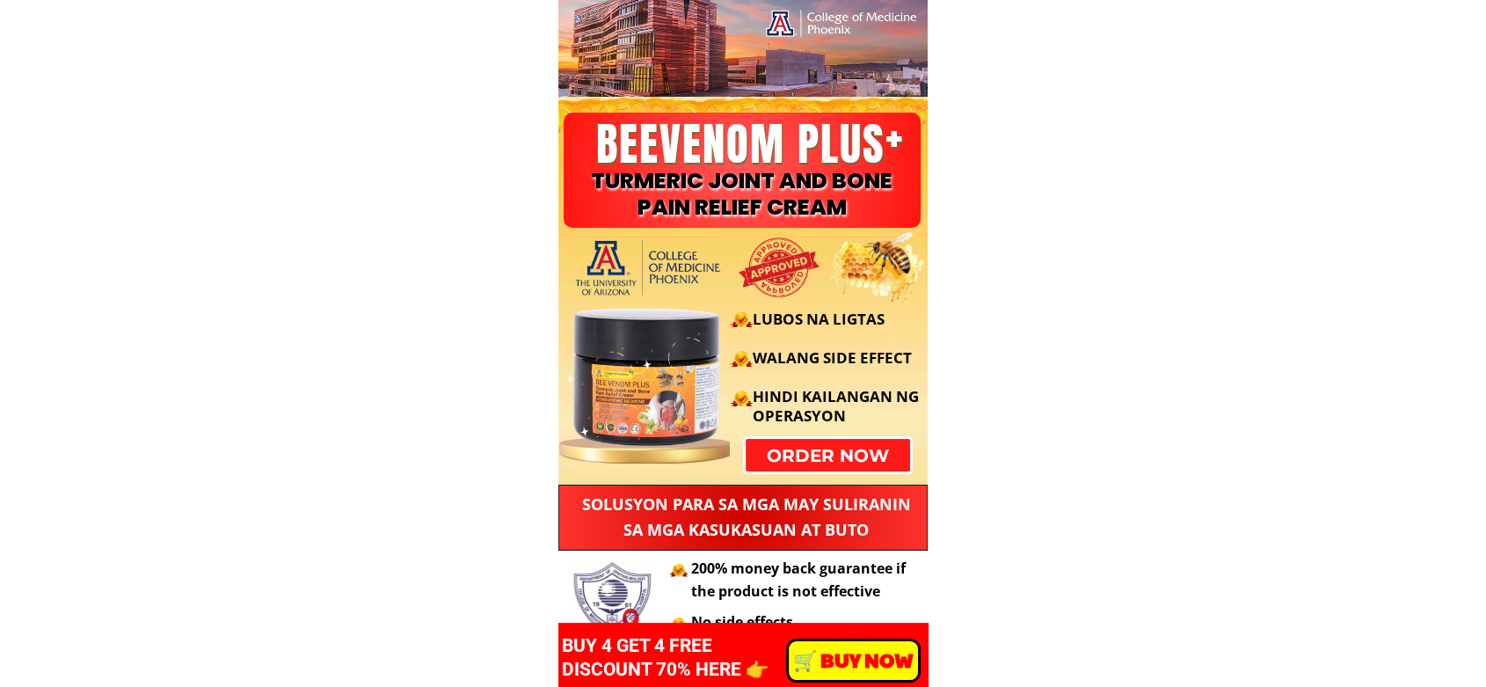
click at [783, 456] on p "order now" at bounding box center [828, 455] width 164 height 33
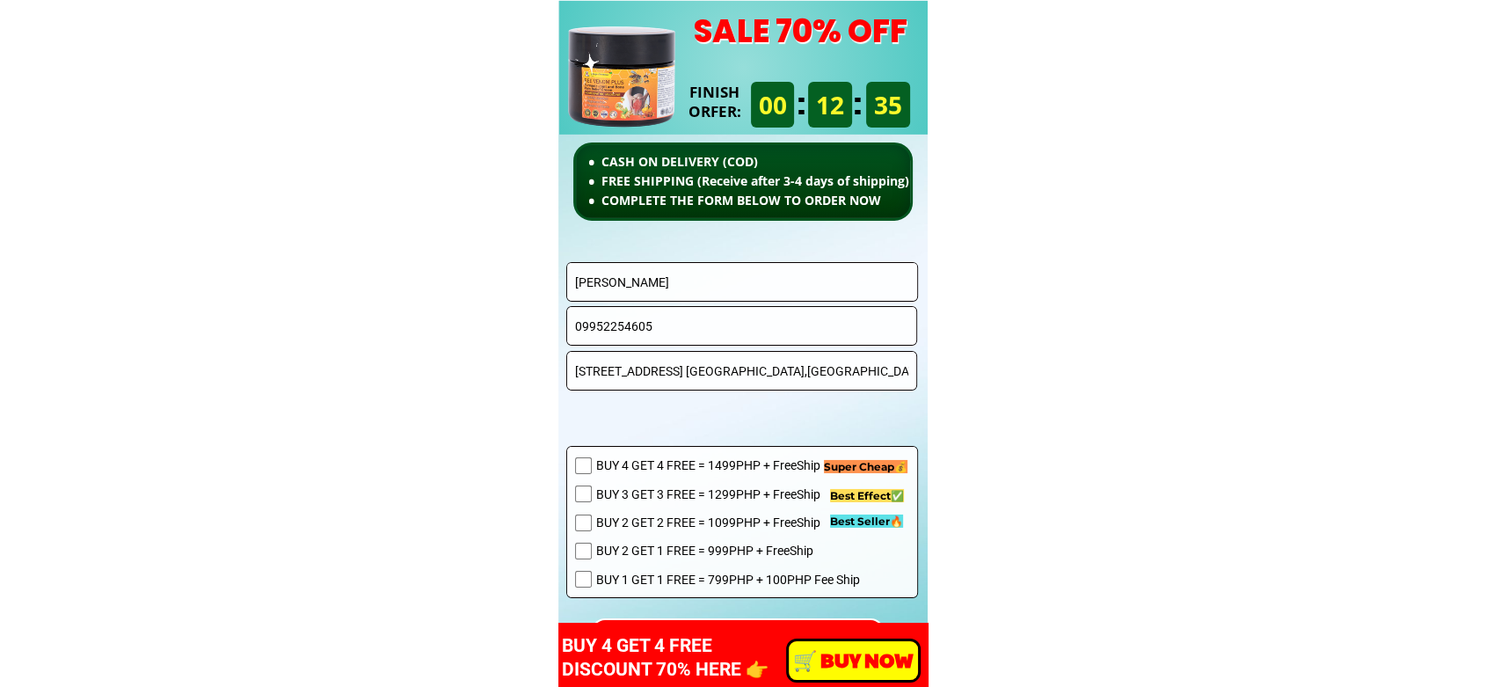
click at [678, 289] on input "[PERSON_NAME]" at bounding box center [742, 282] width 343 height 38
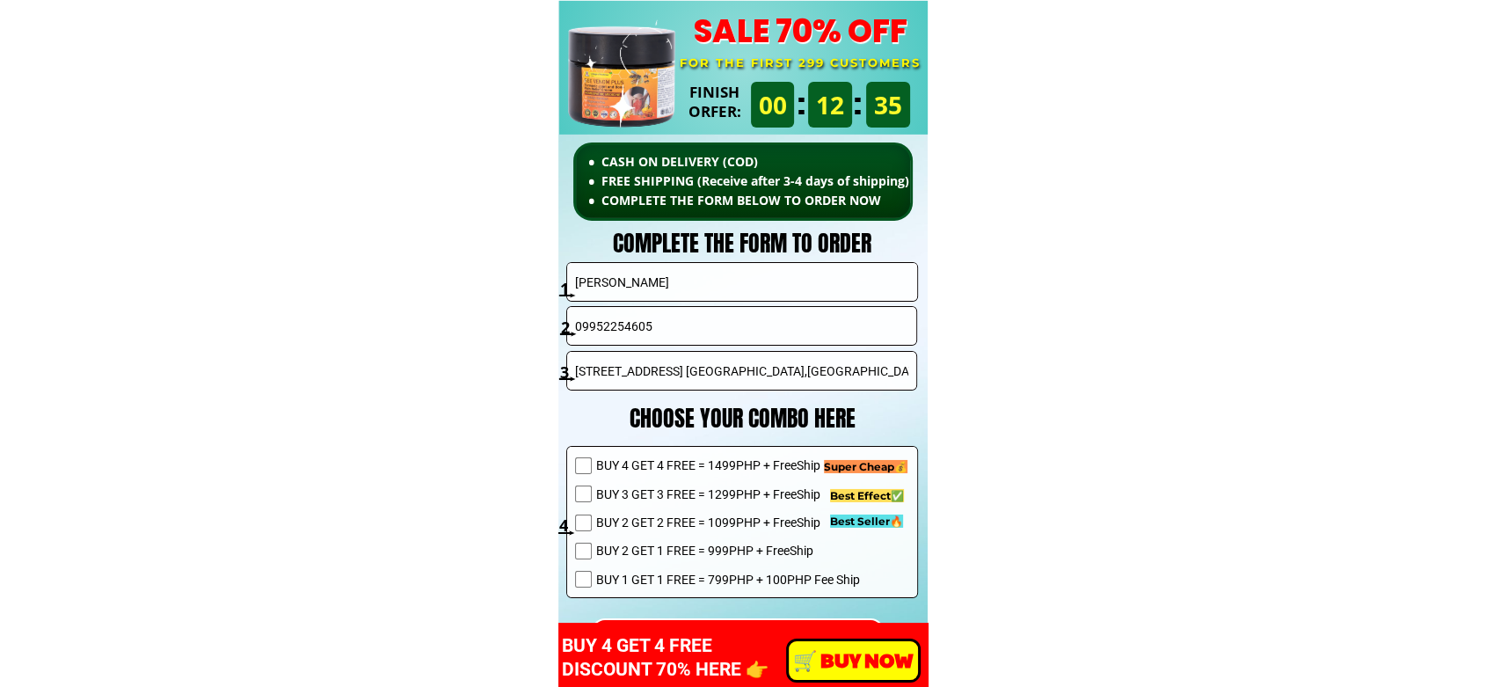
click at [678, 273] on input "[PERSON_NAME]" at bounding box center [742, 282] width 343 height 38
paste input "[PERSON_NAME] [PERSON_NAME]"
type input "[PERSON_NAME] [PERSON_NAME]"
click at [624, 340] on input "09952254605" at bounding box center [742, 326] width 343 height 38
paste input "630995418908"
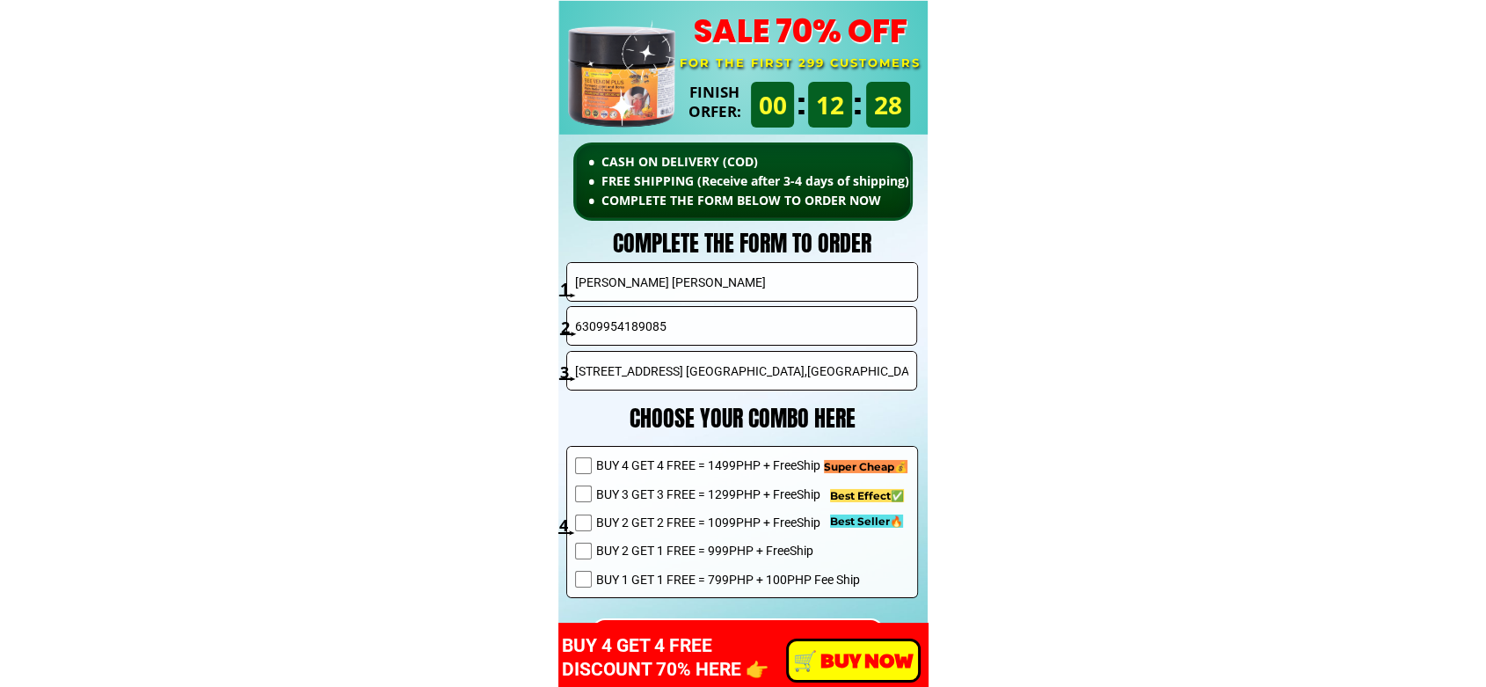
drag, startPoint x: 592, startPoint y: 336, endPoint x: 555, endPoint y: 330, distance: 37.4
type input "09954189085"
click at [695, 369] on input "[STREET_ADDRESS] [GEOGRAPHIC_DATA],[GEOGRAPHIC_DATA]" at bounding box center [742, 371] width 343 height 38
paste input "9-a dr. [PERSON_NAME], [PERSON_NAME], [GEOGRAPHIC_DATA]"
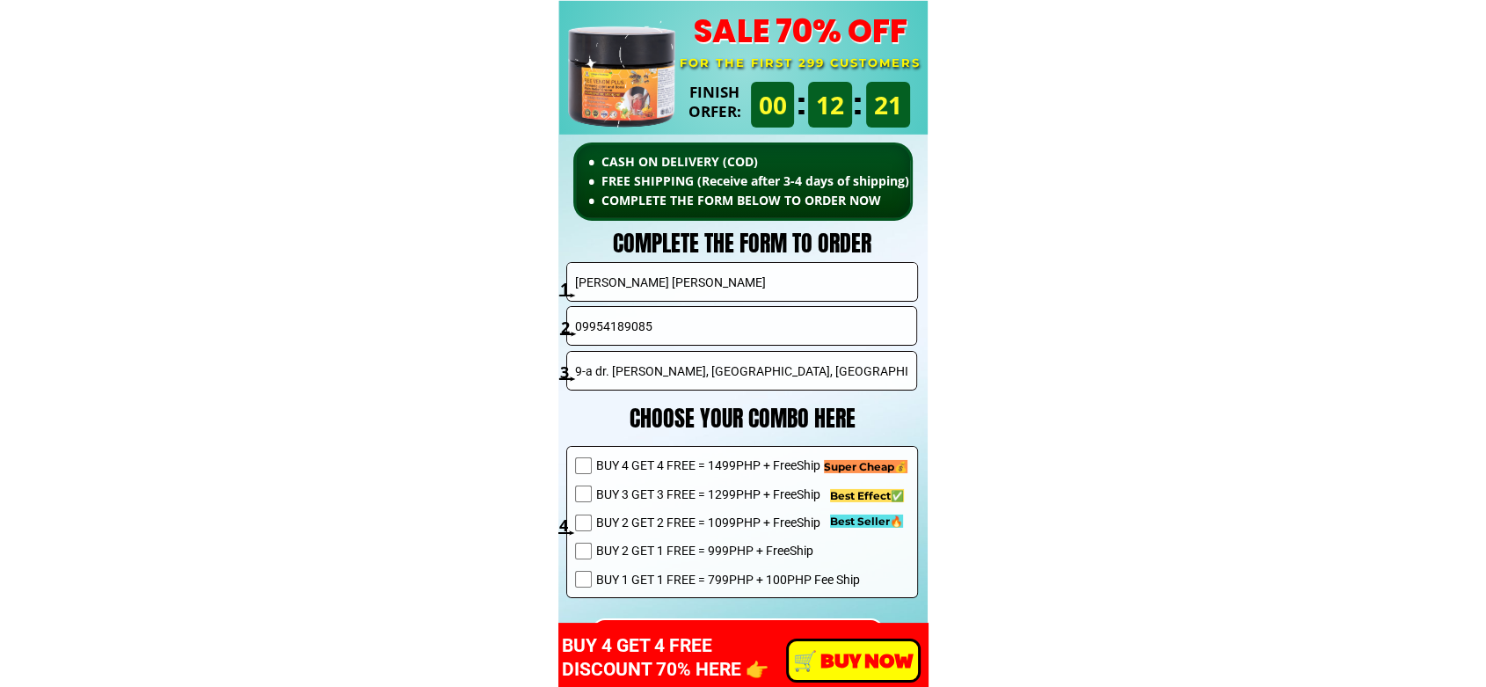
type input "9-a dr. [PERSON_NAME], [GEOGRAPHIC_DATA], [GEOGRAPHIC_DATA]"
click at [678, 513] on span "BUY 2 GET 2 FREE = 1099PHP + FreeShip" at bounding box center [728, 522] width 264 height 19
checkbox input "true"
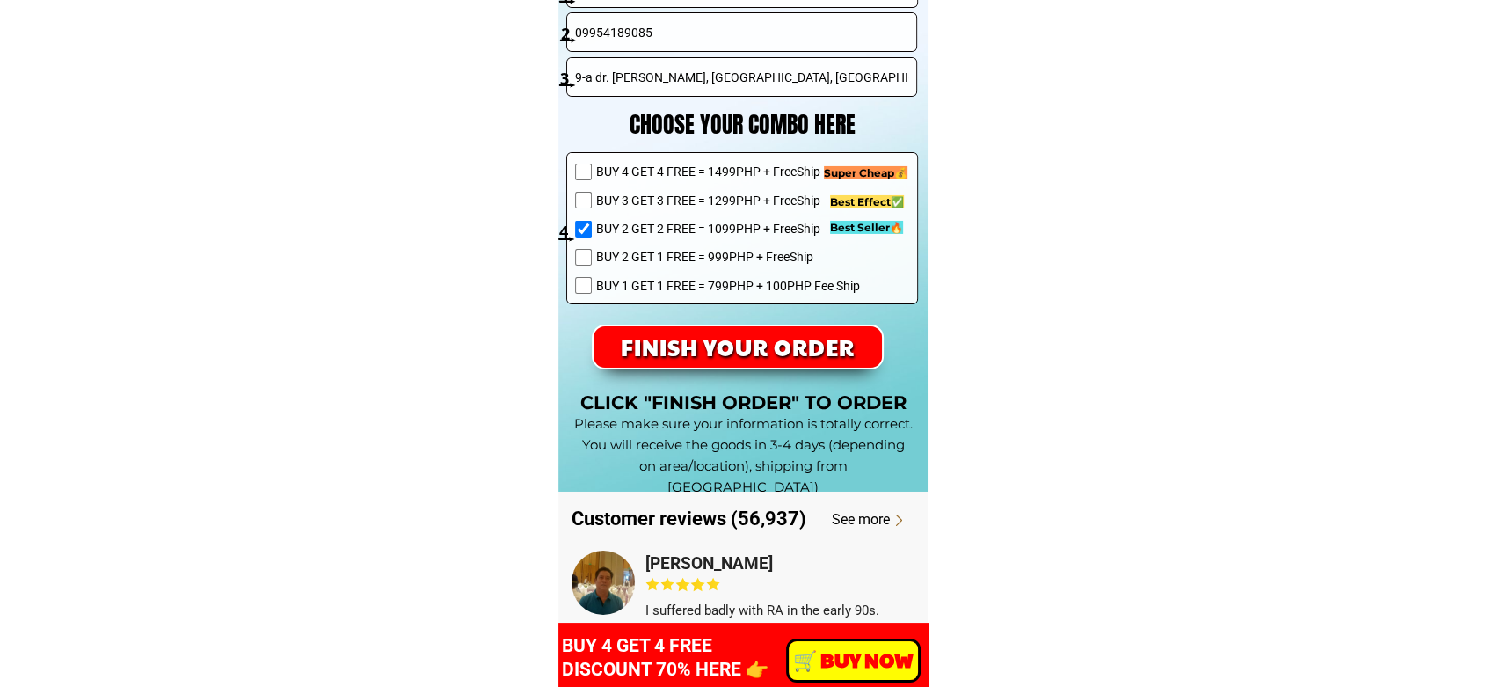
click at [743, 337] on p "FINISH YOUR ORDER" at bounding box center [737, 346] width 288 height 41
